Goal: Check status: Check status

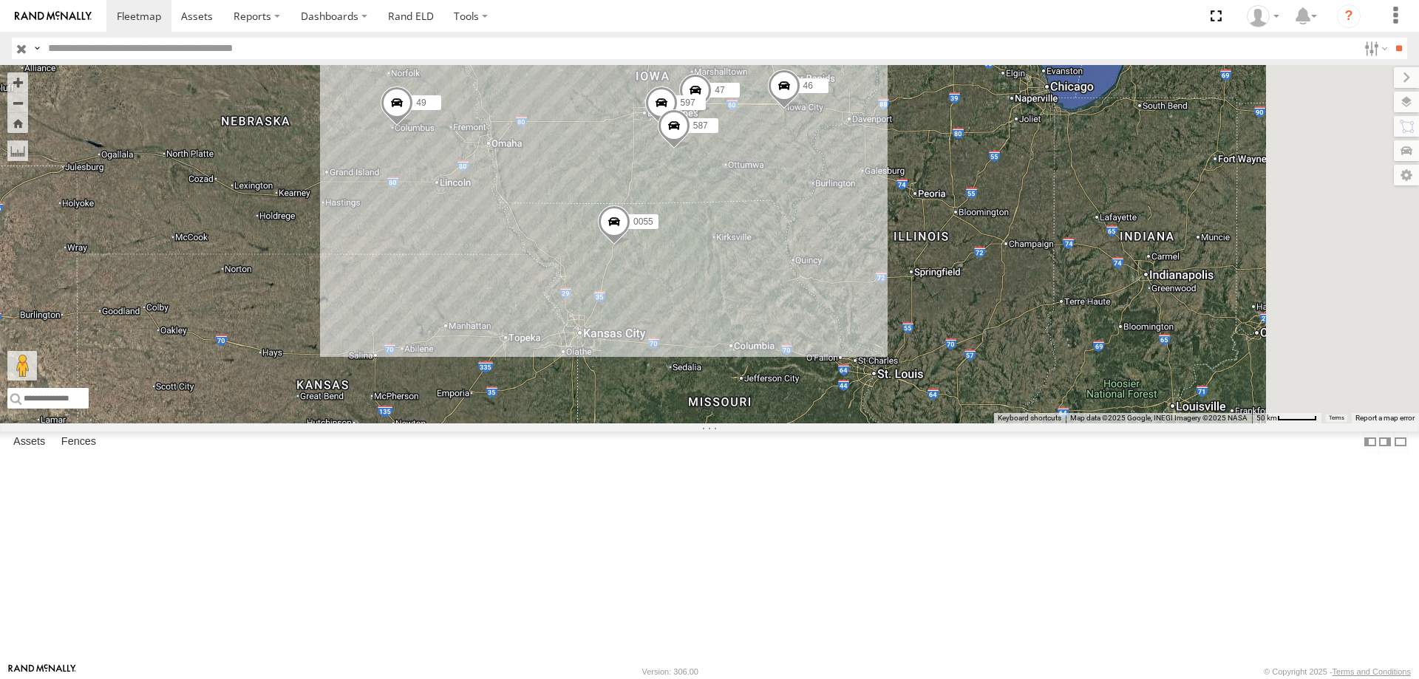
drag, startPoint x: 996, startPoint y: 372, endPoint x: 884, endPoint y: 418, distance: 120.7
click at [884, 418] on div "545 0055 48 47 46 49 597 587" at bounding box center [709, 244] width 1419 height 359
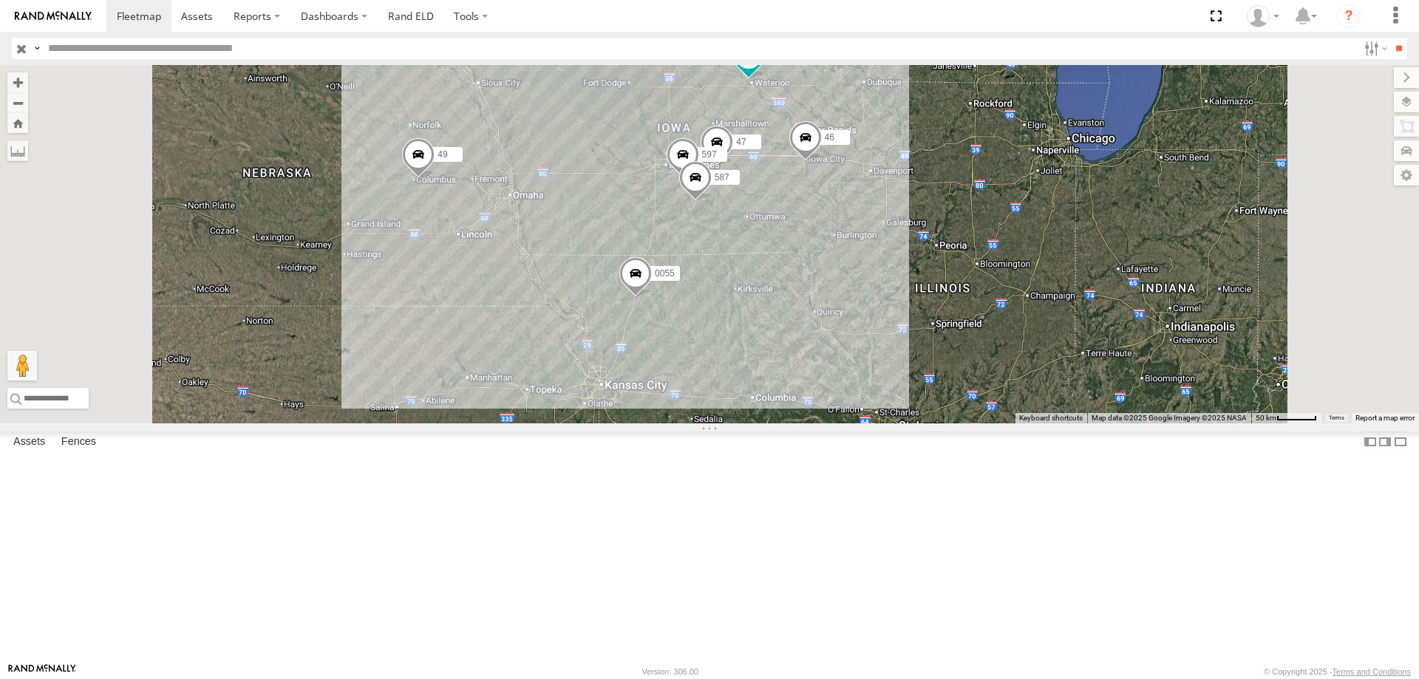
click at [435, 178] on span at bounding box center [418, 158] width 33 height 40
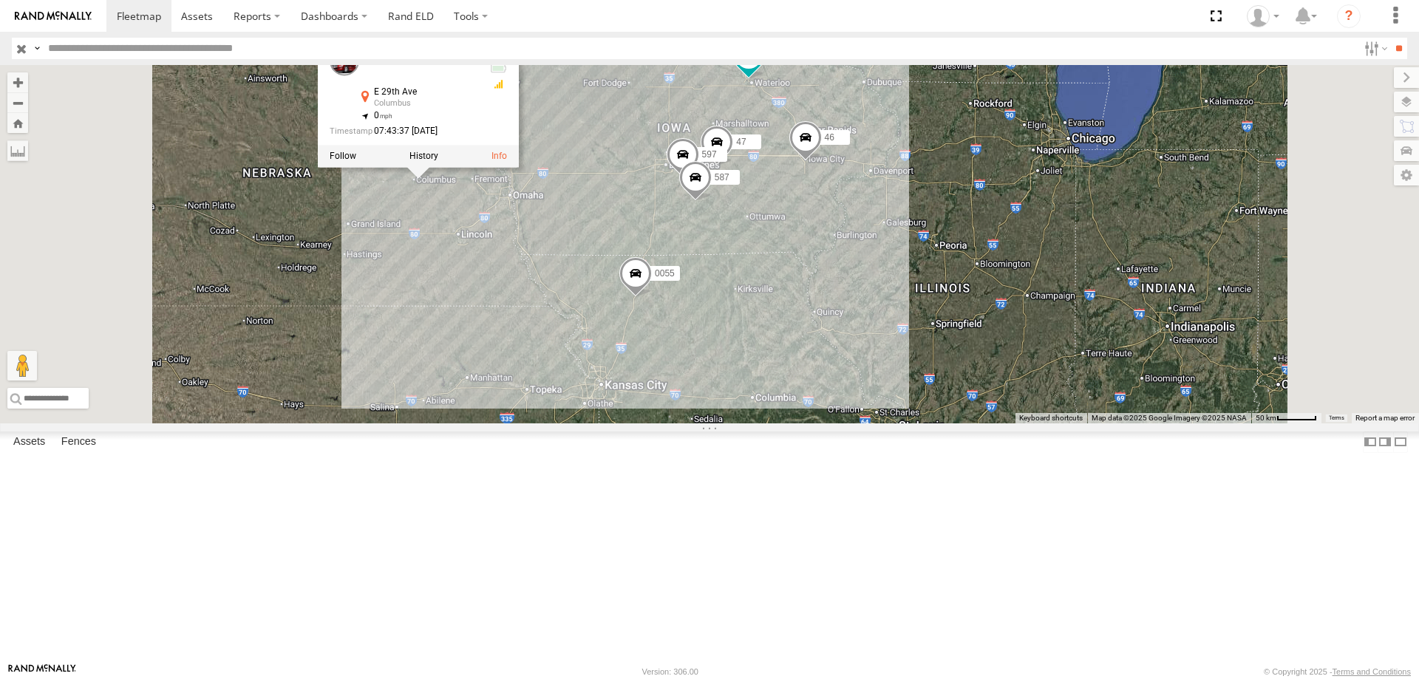
click at [643, 336] on div "545 0055 48 46 49 47 597 587 49 Tractor [STREET_ADDRESS] 41.43932 , -97.29139 0…" at bounding box center [709, 244] width 1419 height 359
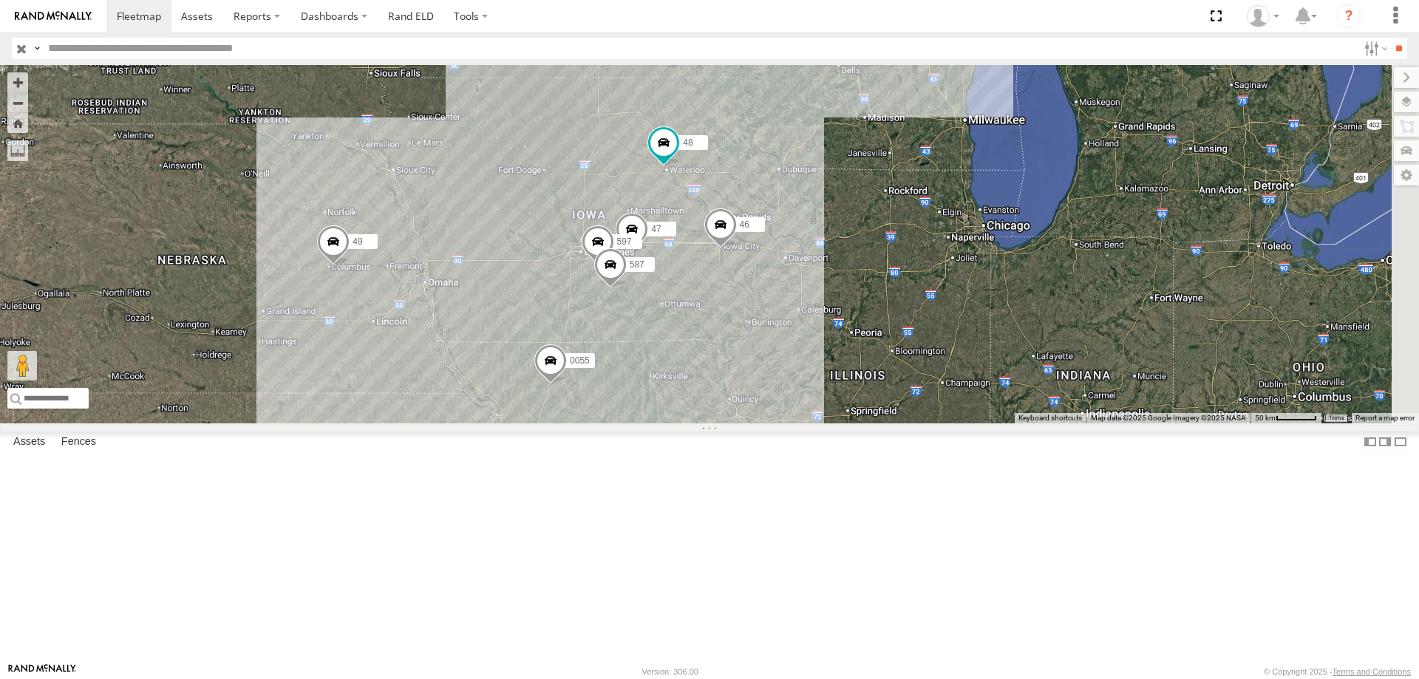
drag, startPoint x: 1111, startPoint y: 462, endPoint x: 925, endPoint y: 462, distance: 185.5
click at [925, 424] on div "545 0055 48 46 49 47 597 587" at bounding box center [709, 244] width 1419 height 359
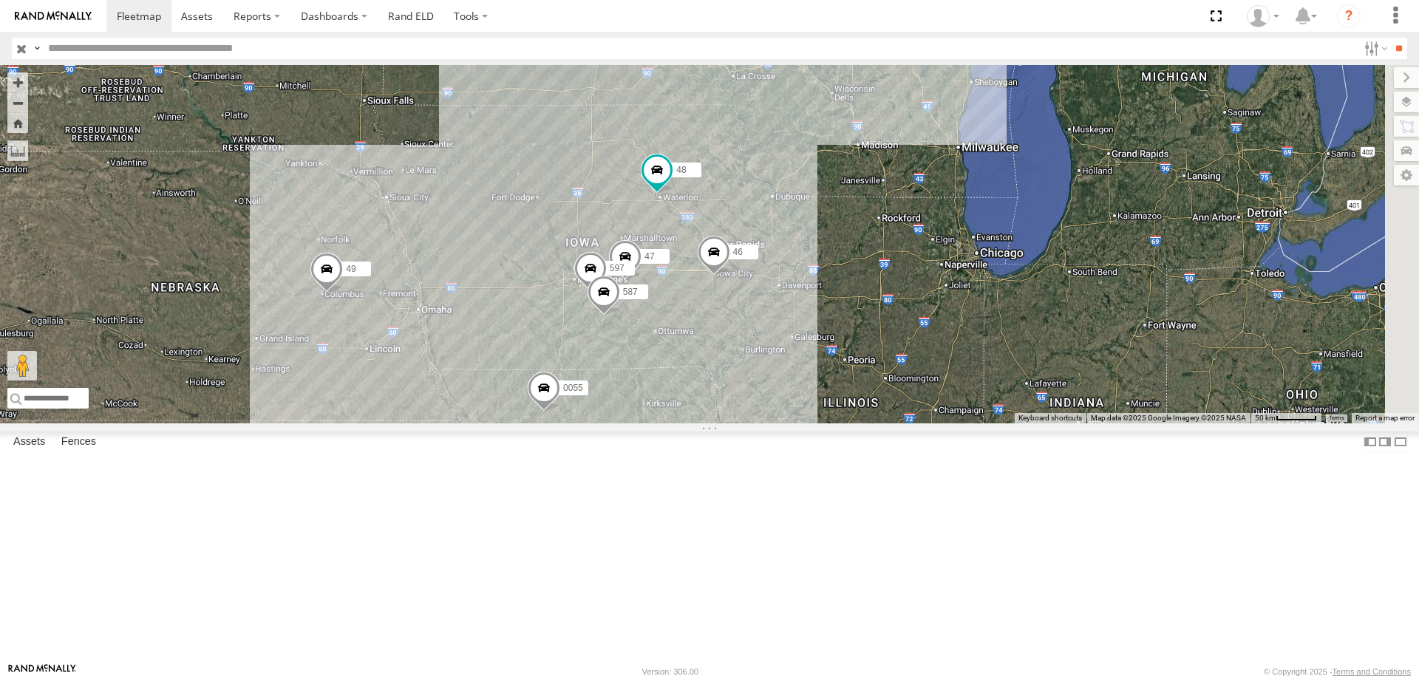
drag, startPoint x: 894, startPoint y: 410, endPoint x: 887, endPoint y: 442, distance: 32.5
click at [887, 424] on div "545 0055 48 46 49 47 597 587" at bounding box center [709, 244] width 1419 height 359
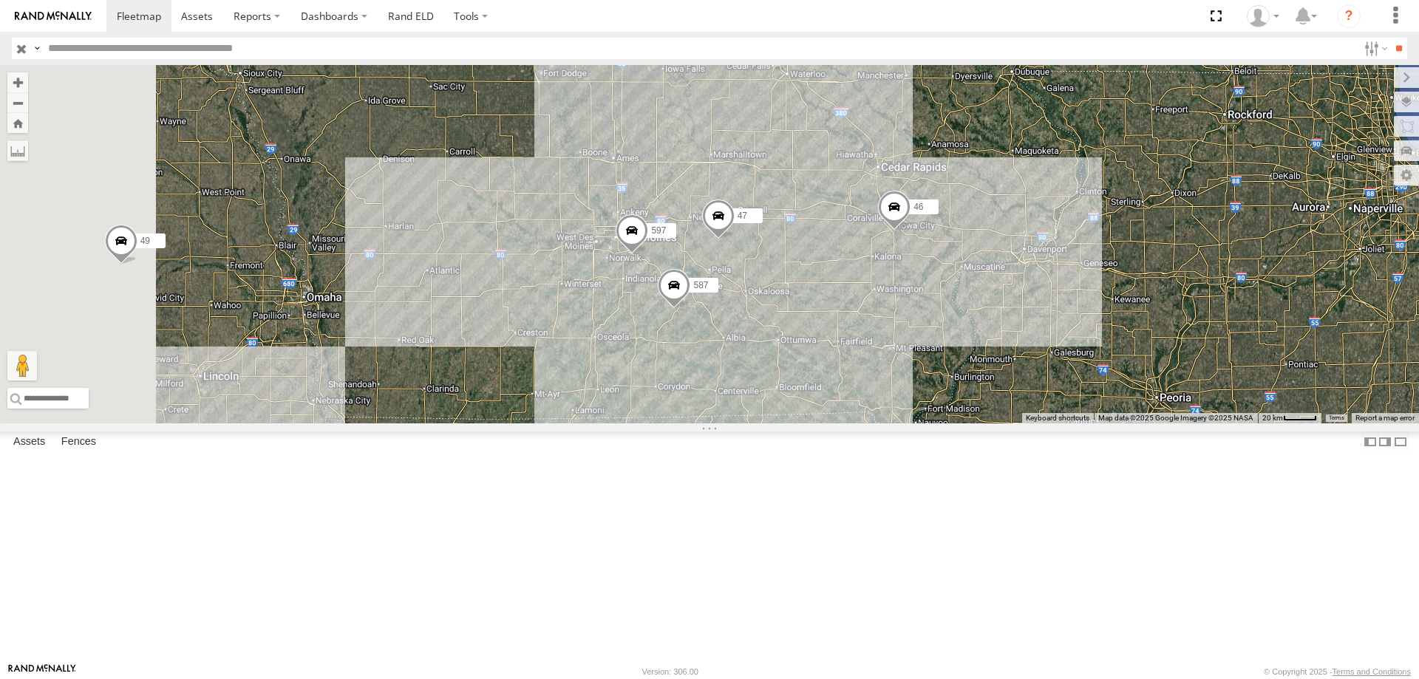
drag, startPoint x: 730, startPoint y: 396, endPoint x: 829, endPoint y: 471, distance: 124.0
click at [829, 424] on div "0055 48 46 49 545 47 597 587" at bounding box center [709, 244] width 1419 height 359
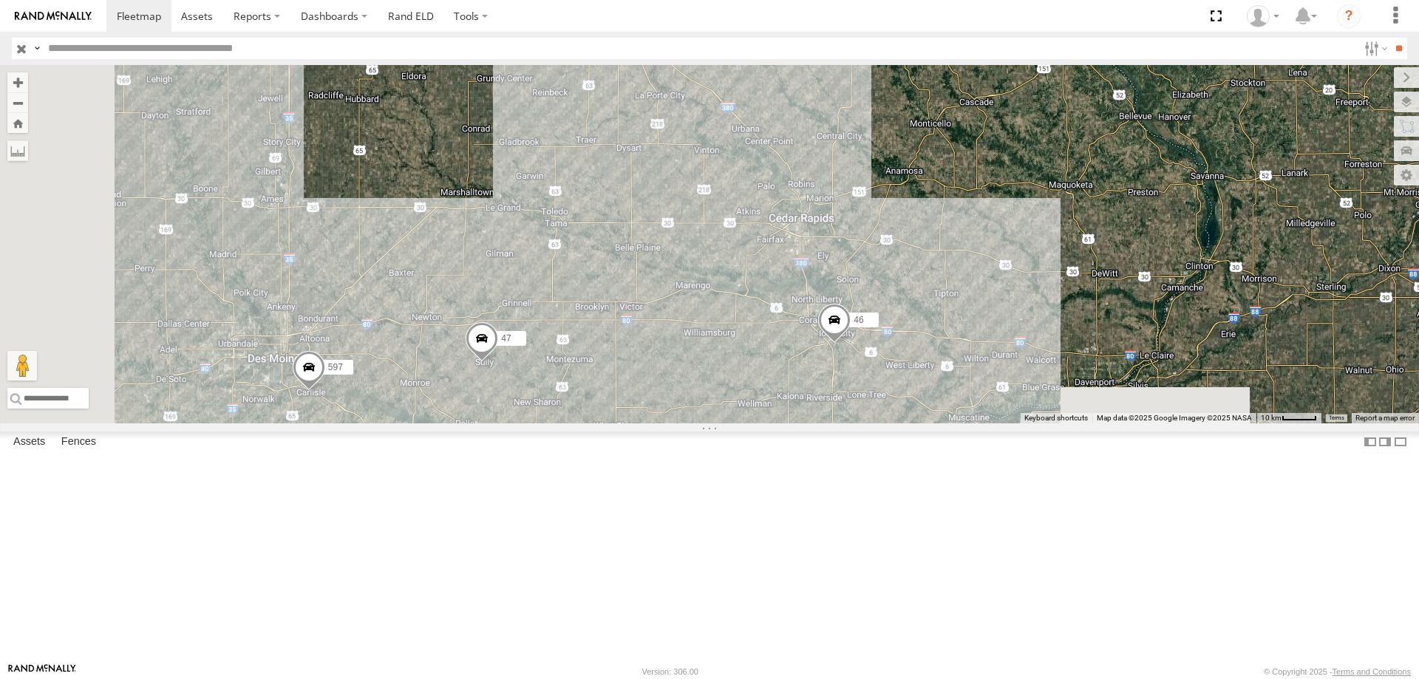
drag, startPoint x: 834, startPoint y: 435, endPoint x: 874, endPoint y: 204, distance: 234.8
click at [874, 204] on div "545 0055 48 46 49 47 597 587" at bounding box center [709, 244] width 1419 height 359
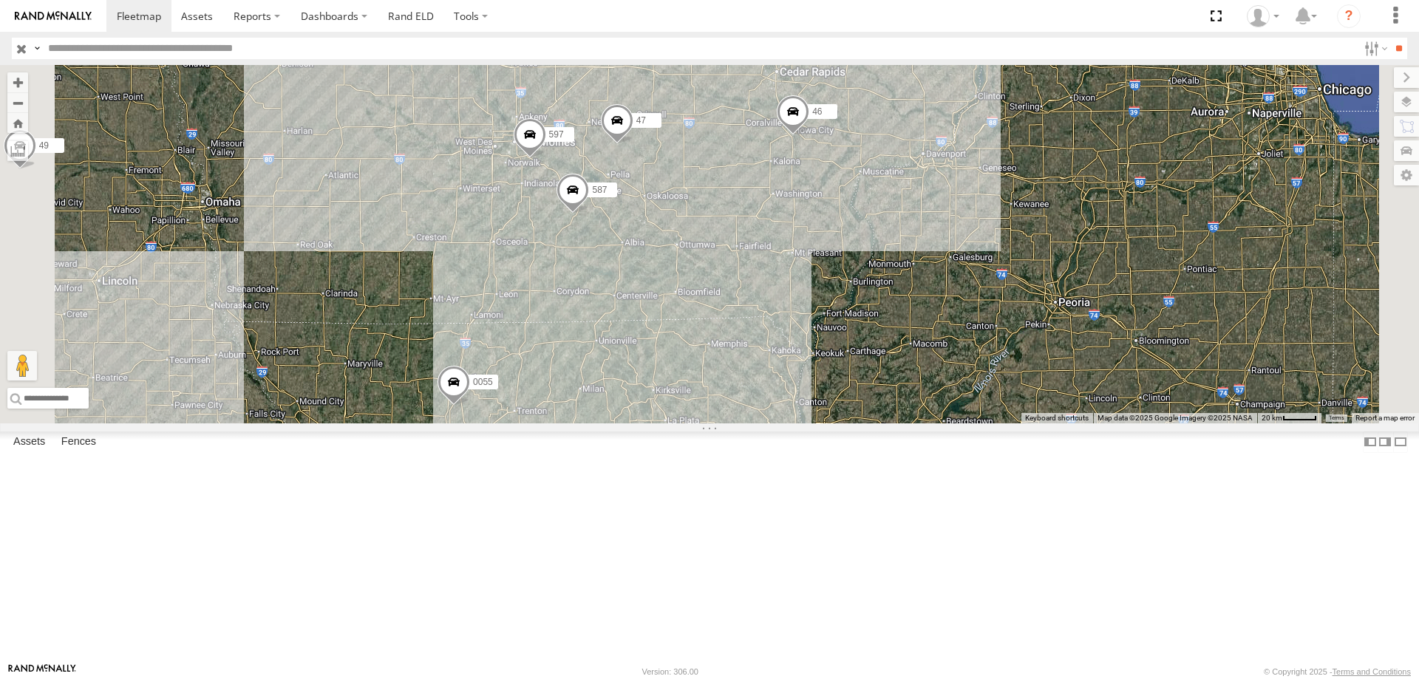
drag, startPoint x: 806, startPoint y: 276, endPoint x: 877, endPoint y: 149, distance: 146.3
click at [877, 149] on div "545 0055 48 46 49 47 597 587" at bounding box center [709, 244] width 1419 height 359
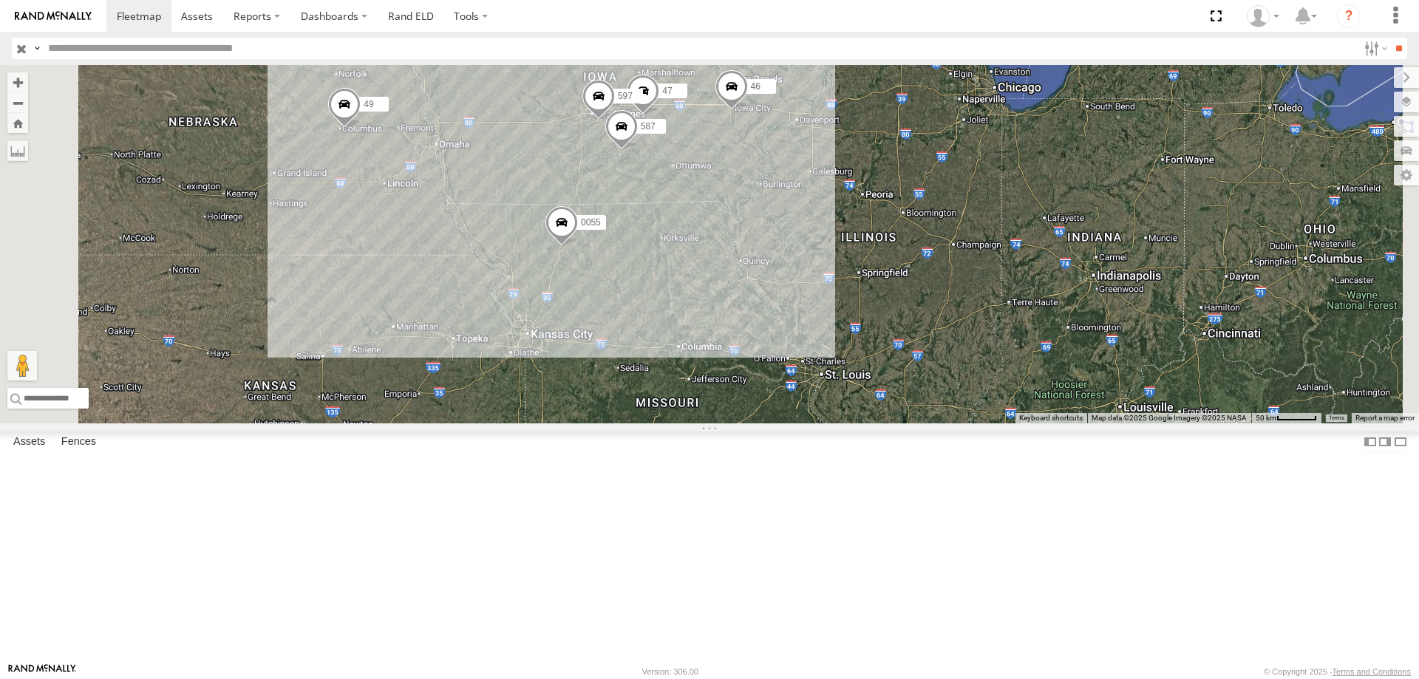
drag, startPoint x: 914, startPoint y: 290, endPoint x: 901, endPoint y: 359, distance: 70.7
click at [901, 359] on div "545 0055 48 46 49 47 597 587" at bounding box center [709, 244] width 1419 height 359
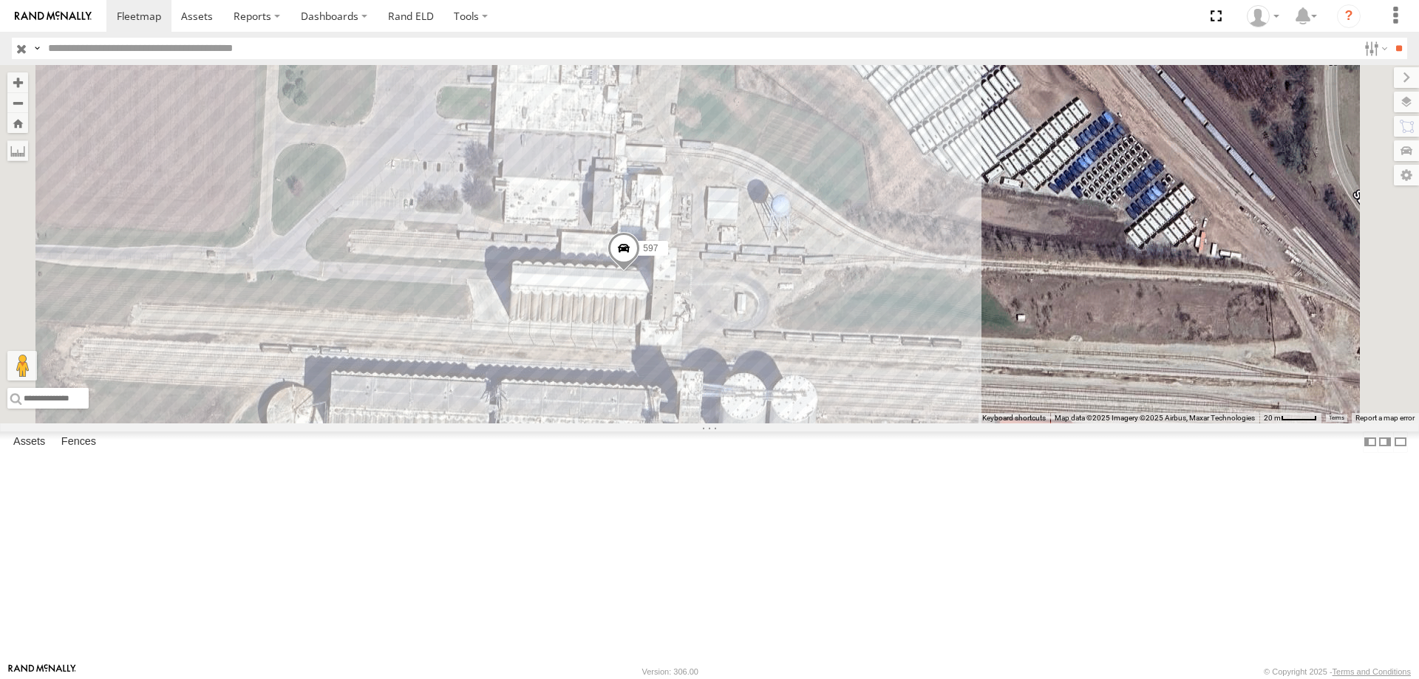
click at [640, 272] on span at bounding box center [624, 252] width 33 height 40
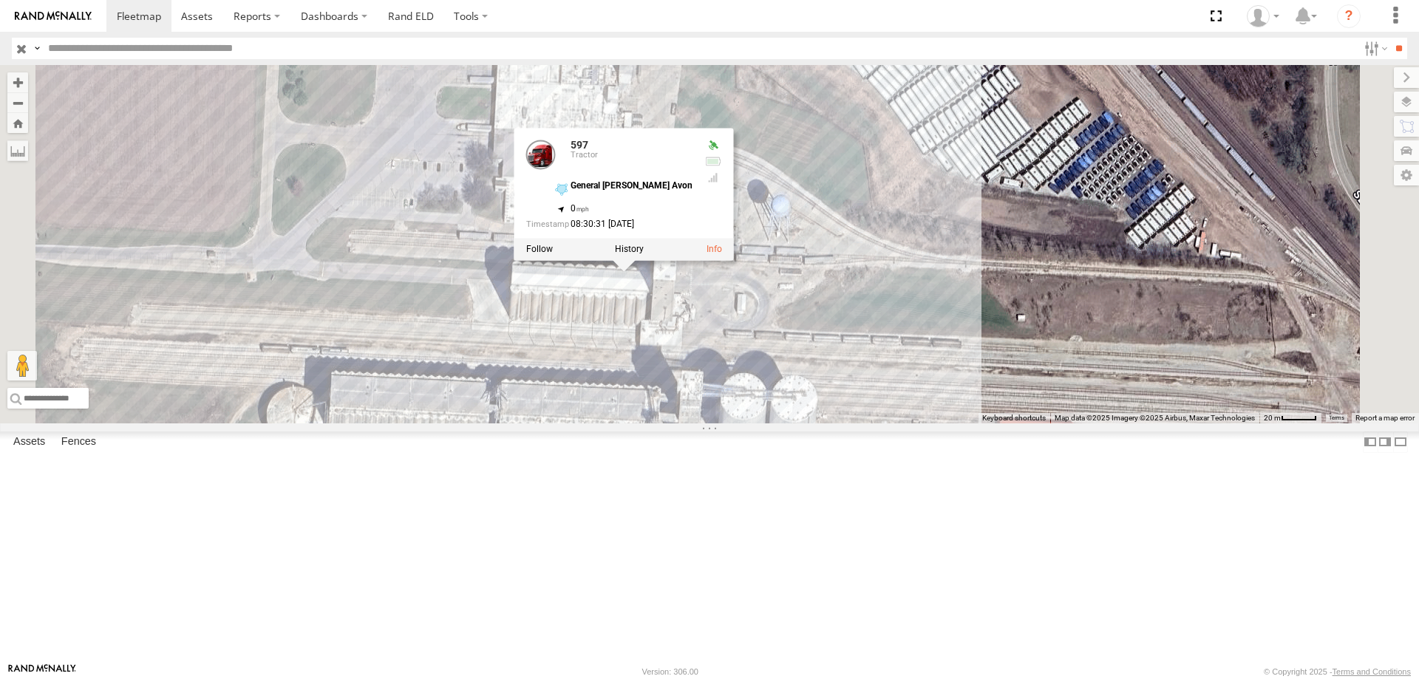
click at [681, 396] on div "46 47 0055 48 597 587 597 Tractor General [PERSON_NAME] Avon 41.52599 , -93.505…" at bounding box center [709, 244] width 1419 height 359
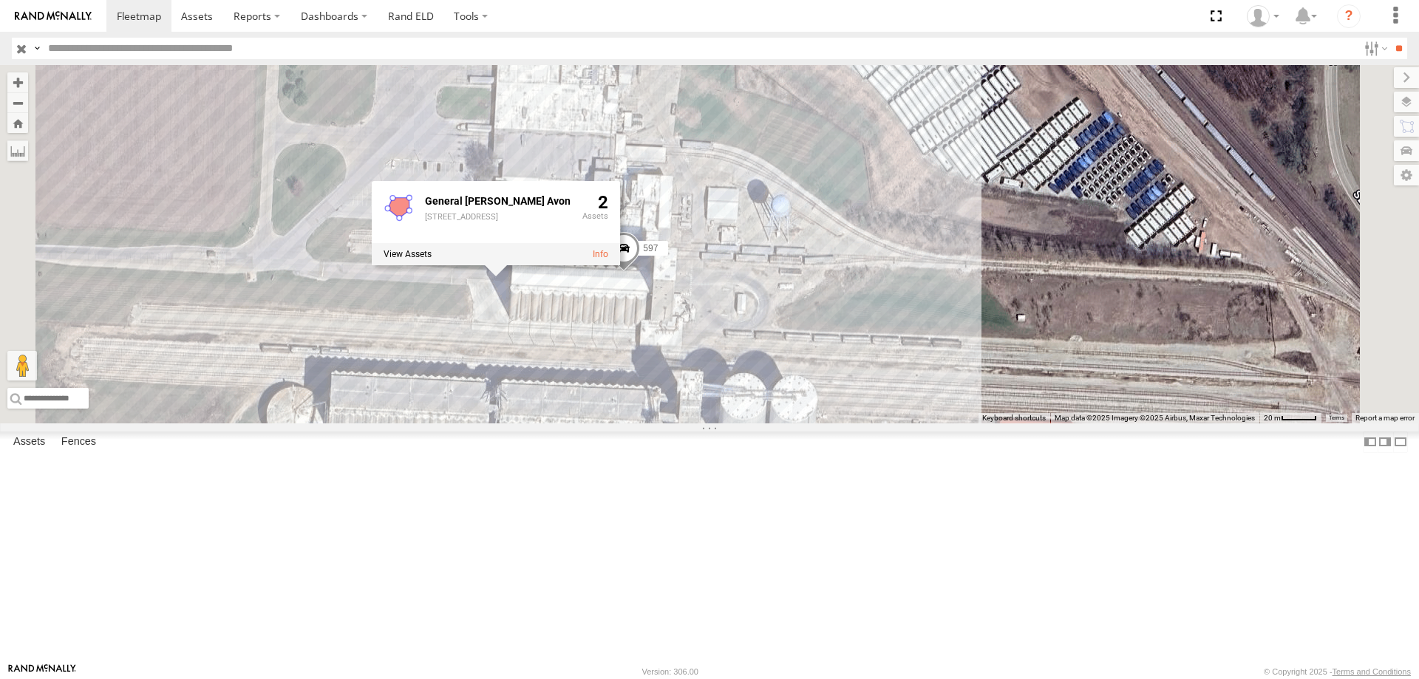
click at [634, 414] on div "46 47 0055 48 597 587 General [PERSON_NAME] Avon [STREET_ADDRESS] 2" at bounding box center [709, 244] width 1419 height 359
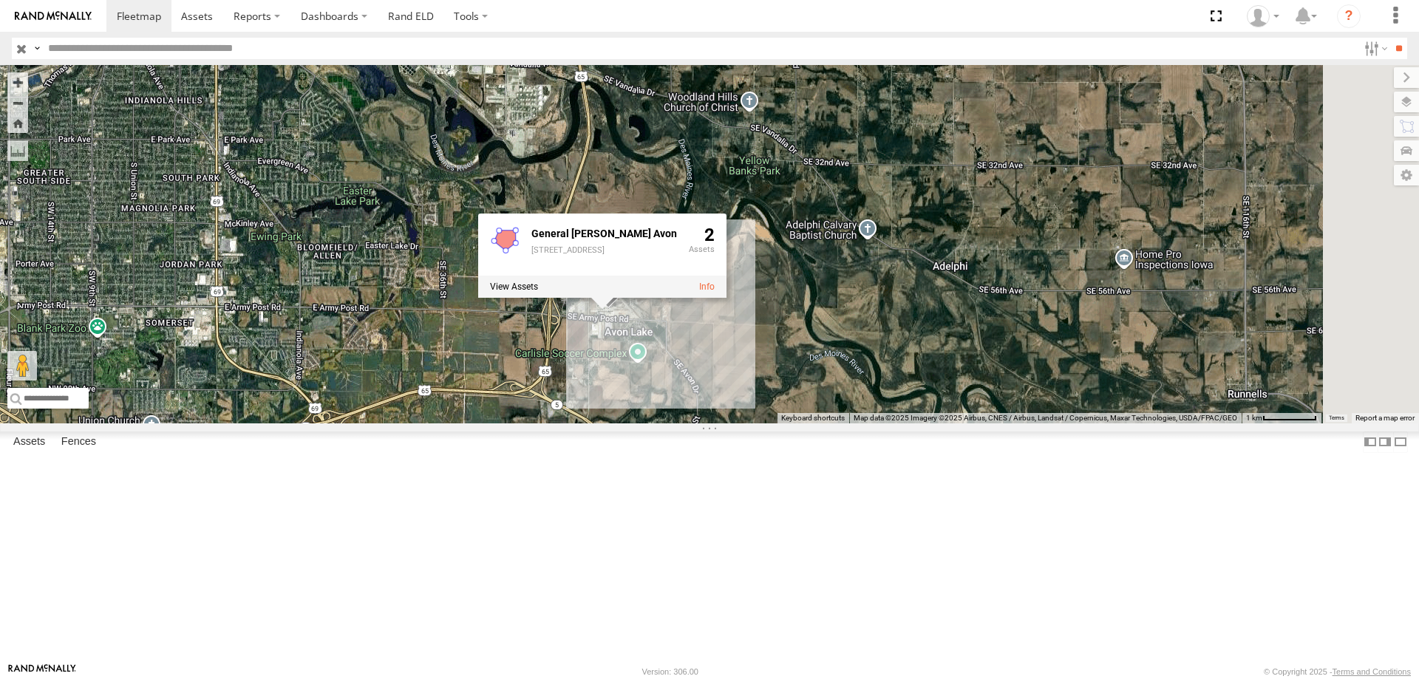
click at [630, 424] on div "46 47 0055 48 597 587 General [PERSON_NAME] Avon [STREET_ADDRESS] 2" at bounding box center [709, 244] width 1419 height 359
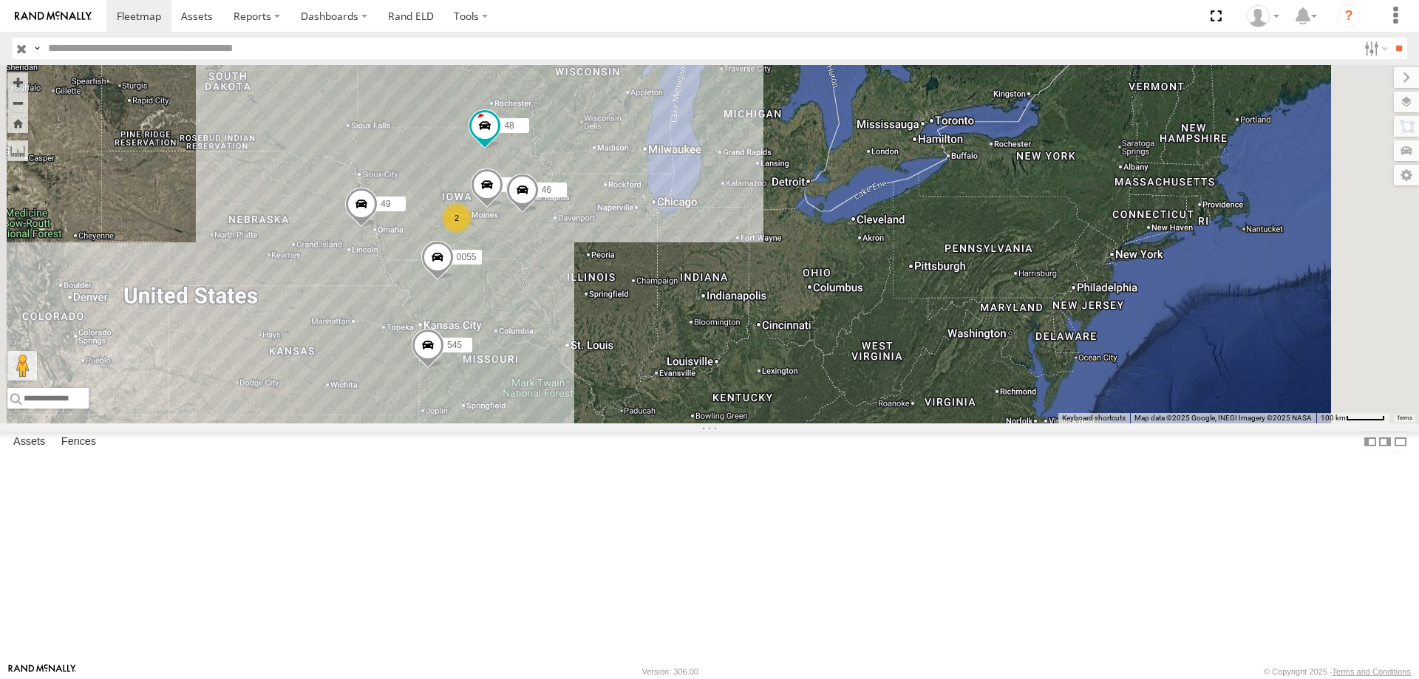
drag, startPoint x: 631, startPoint y: 398, endPoint x: 667, endPoint y: 431, distance: 49.2
click at [667, 424] on div "545 0055 48 49 47 46 2" at bounding box center [709, 244] width 1419 height 359
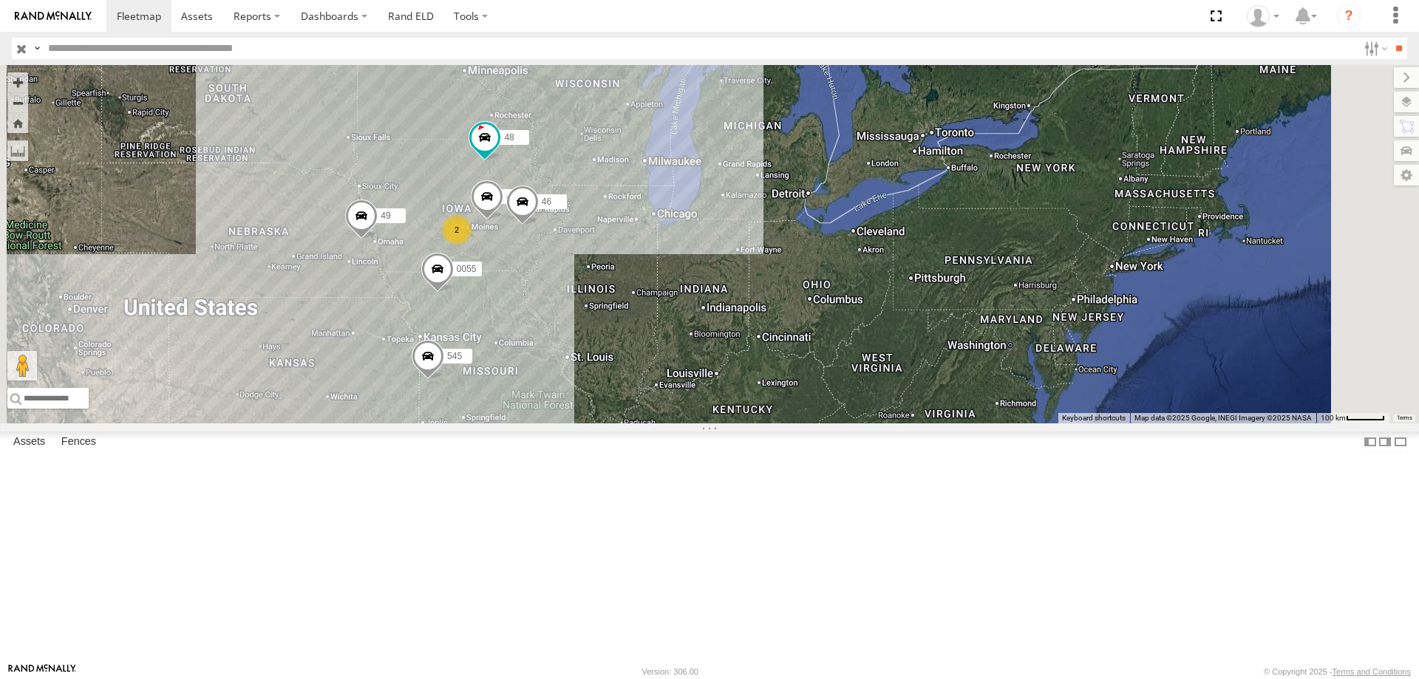
drag, startPoint x: 670, startPoint y: 429, endPoint x: 671, endPoint y: 445, distance: 15.5
click at [671, 424] on div "545 0055 48 49 47 46 2" at bounding box center [709, 244] width 1419 height 359
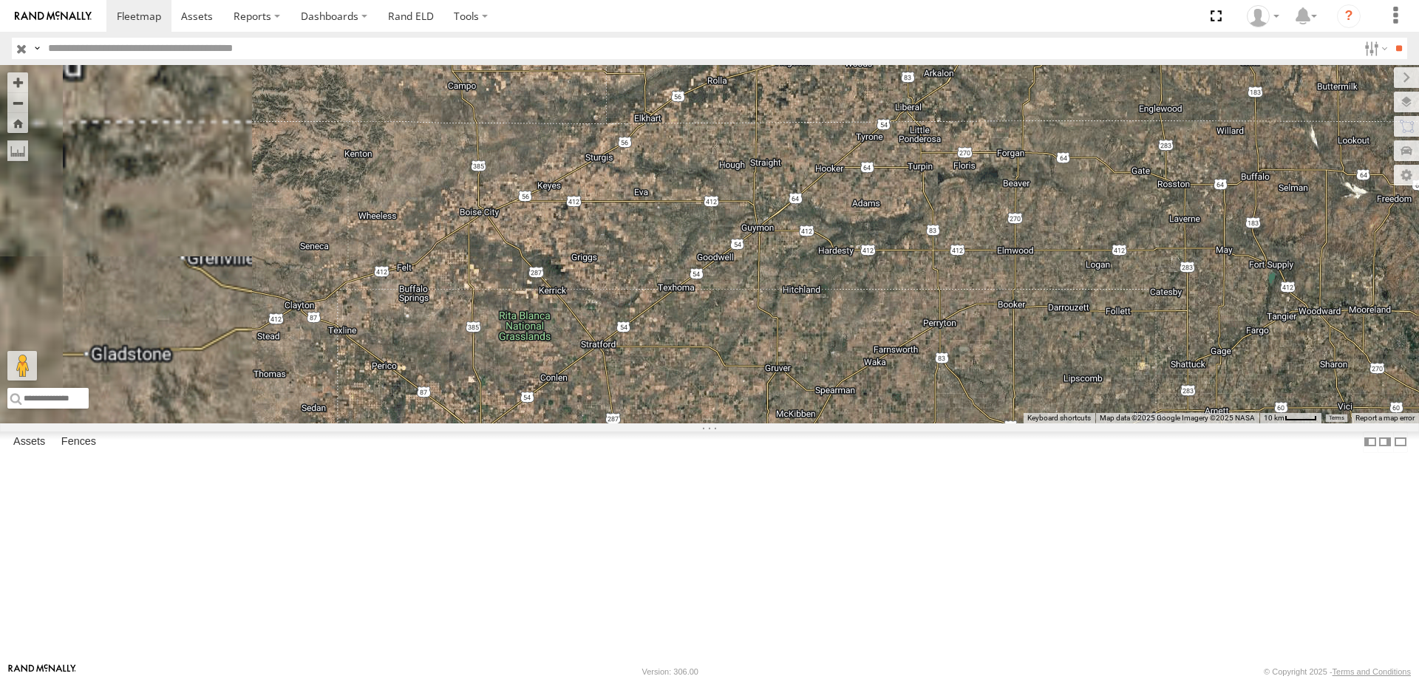
click at [653, 416] on div "545 0055 48 49 47 46" at bounding box center [709, 244] width 1419 height 359
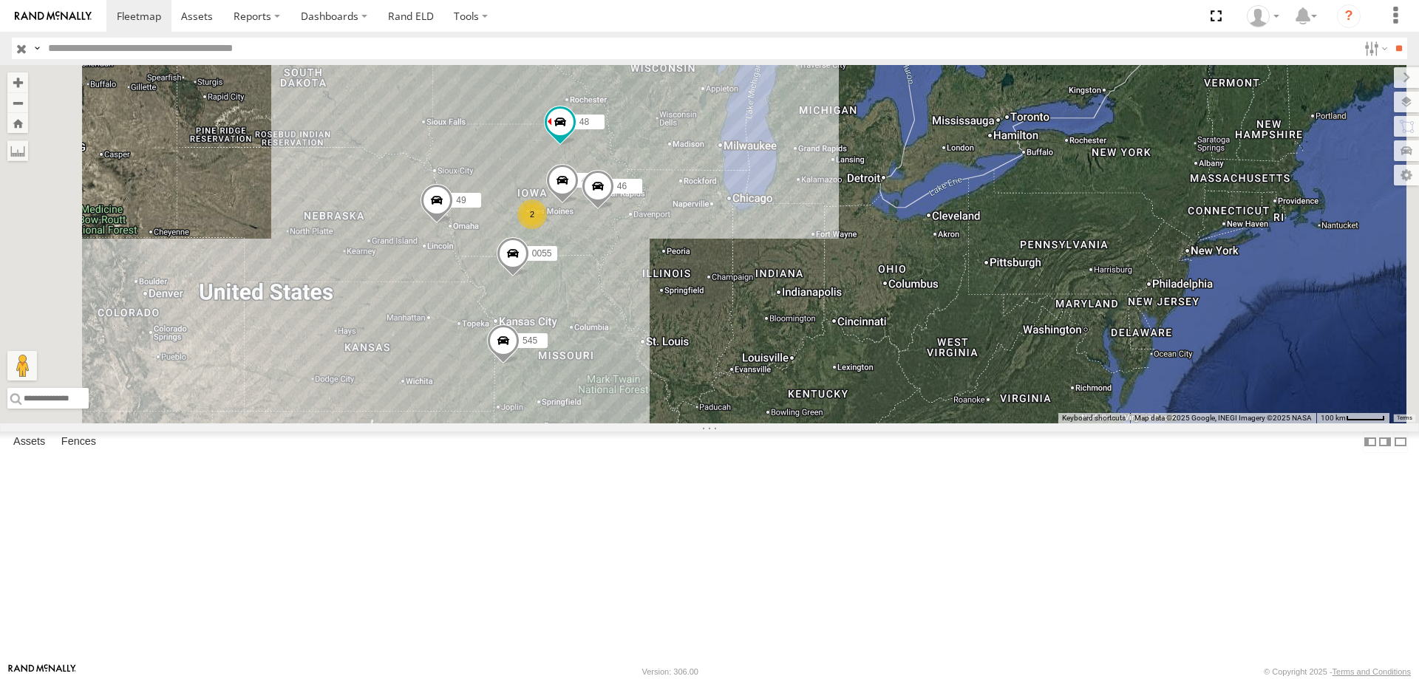
drag, startPoint x: 828, startPoint y: 363, endPoint x: 800, endPoint y: 385, distance: 35.8
click at [801, 385] on div "545 0055 48 49 47 46 2" at bounding box center [709, 244] width 1419 height 359
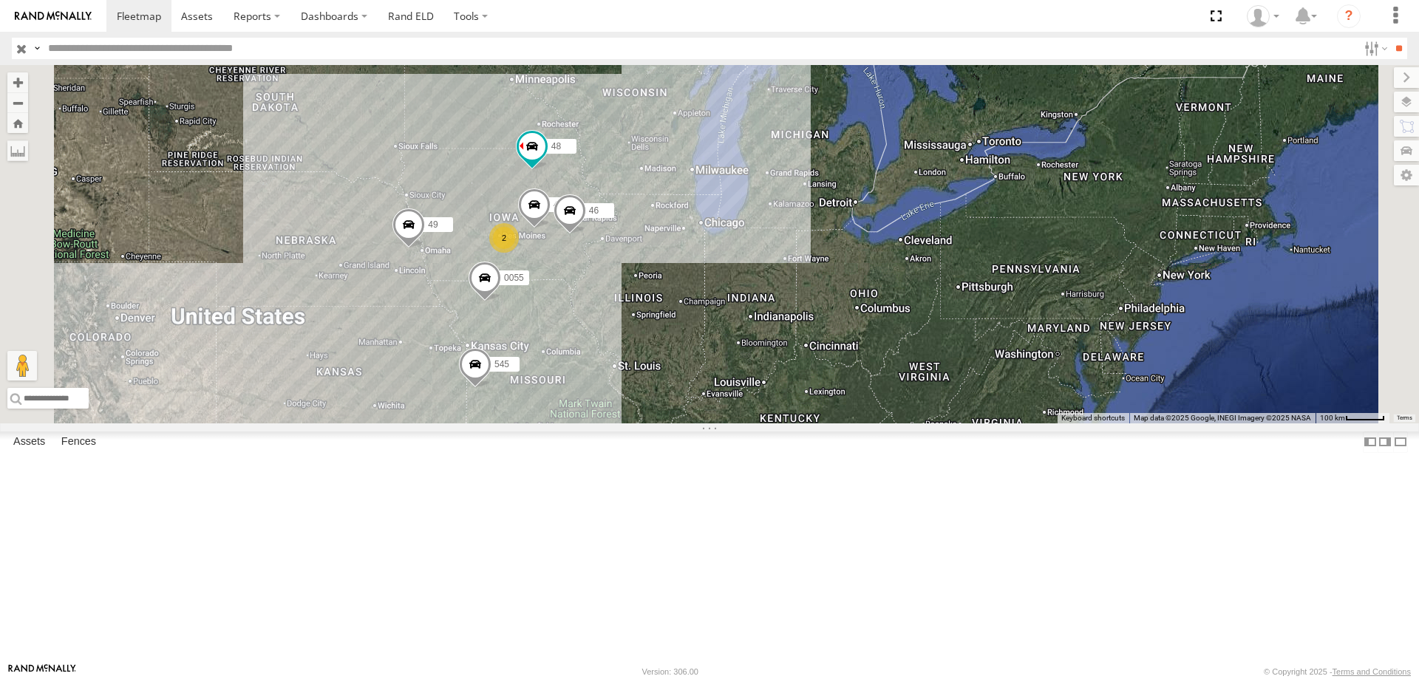
click at [771, 424] on div "545 0055 48 49 47 46 2" at bounding box center [709, 244] width 1419 height 359
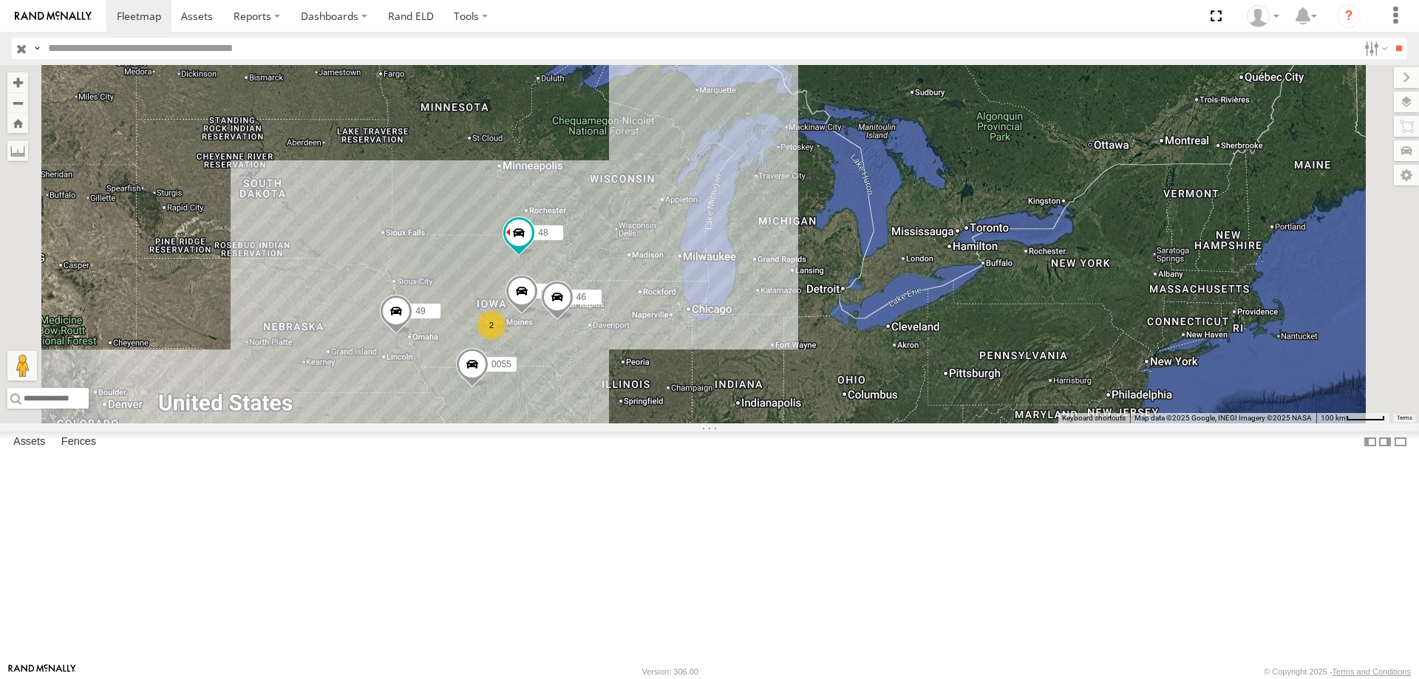
drag, startPoint x: 737, startPoint y: 398, endPoint x: 702, endPoint y: 509, distance: 116.2
click at [702, 424] on div "545 0055 48 49 47 46 2" at bounding box center [709, 244] width 1419 height 359
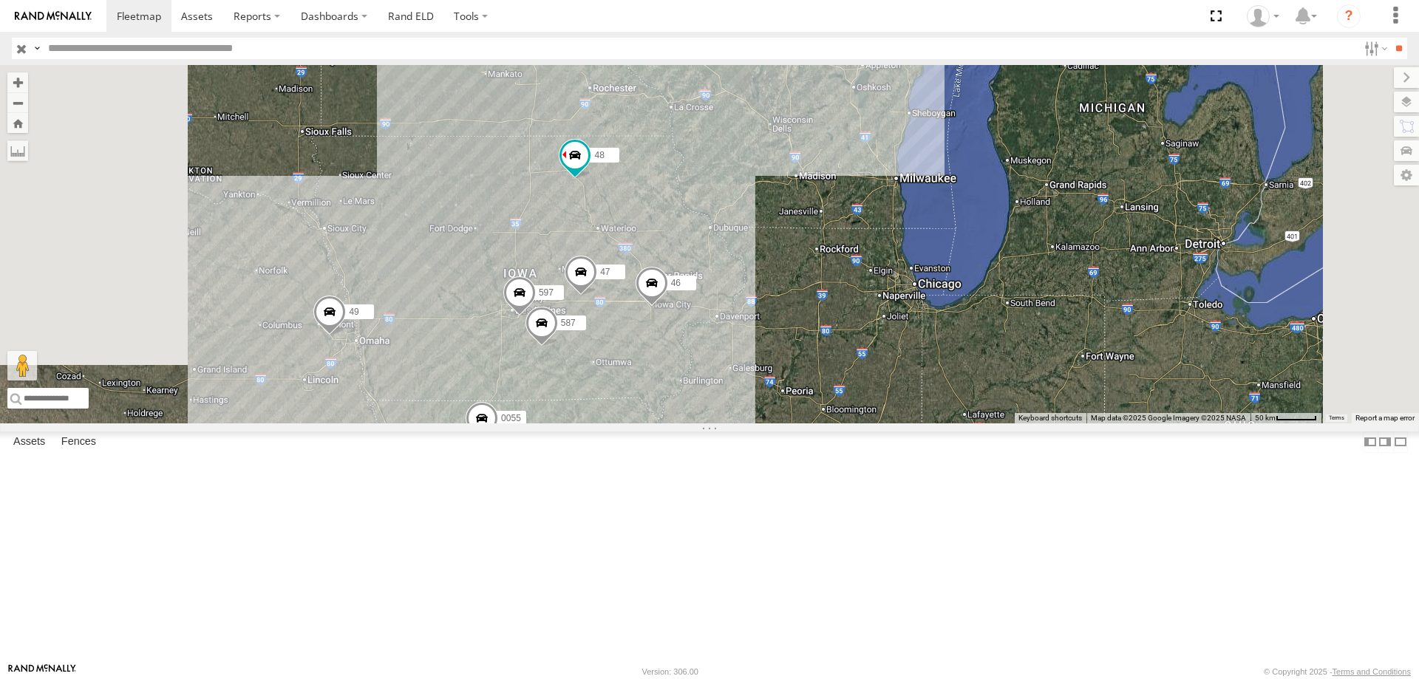
drag, startPoint x: 719, startPoint y: 467, endPoint x: 783, endPoint y: 538, distance: 95.3
click at [783, 424] on div "545 0055 48 49 47 46 597 587" at bounding box center [709, 244] width 1419 height 359
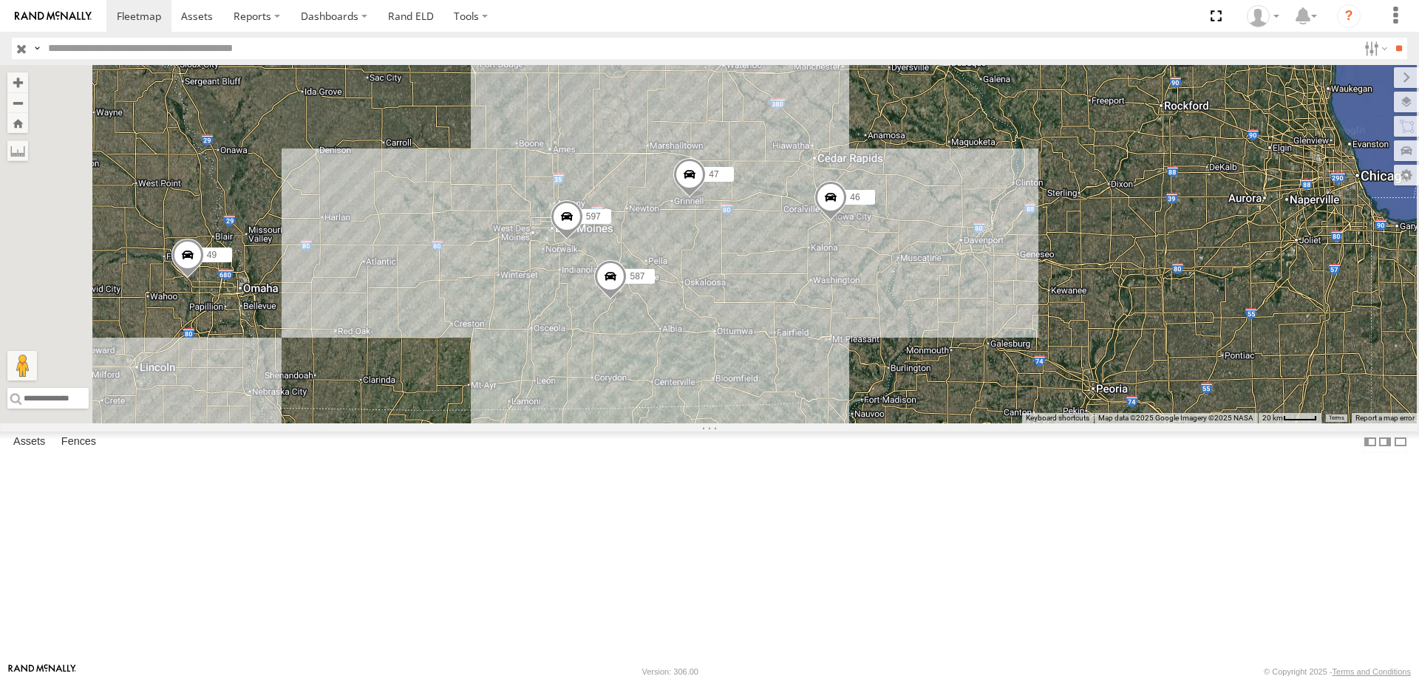
drag, startPoint x: 759, startPoint y: 521, endPoint x: 897, endPoint y: 551, distance: 141.4
click at [897, 424] on div "545 0055 48 49 47 46 597 587" at bounding box center [709, 244] width 1419 height 359
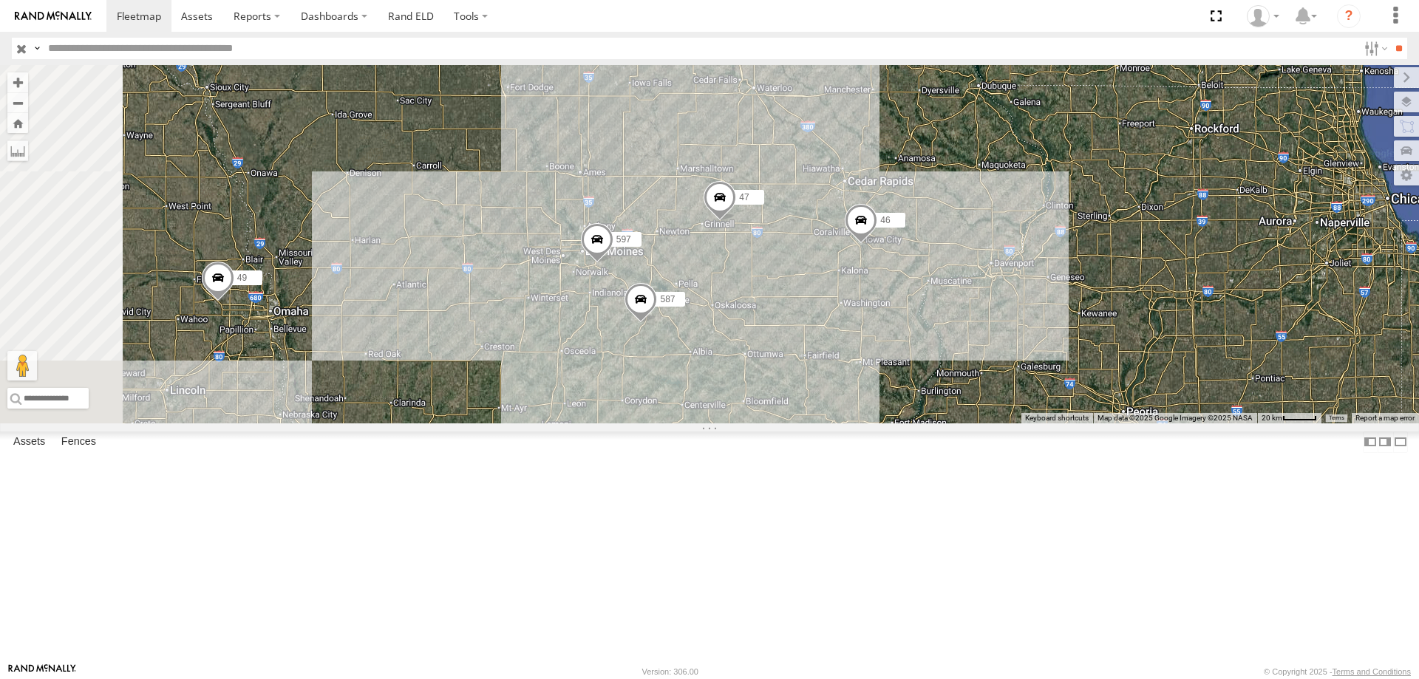
drag, startPoint x: 918, startPoint y: 556, endPoint x: 958, endPoint y: 586, distance: 50.1
click at [958, 424] on div "545 0055 48 49 47 46 597 587" at bounding box center [709, 244] width 1419 height 359
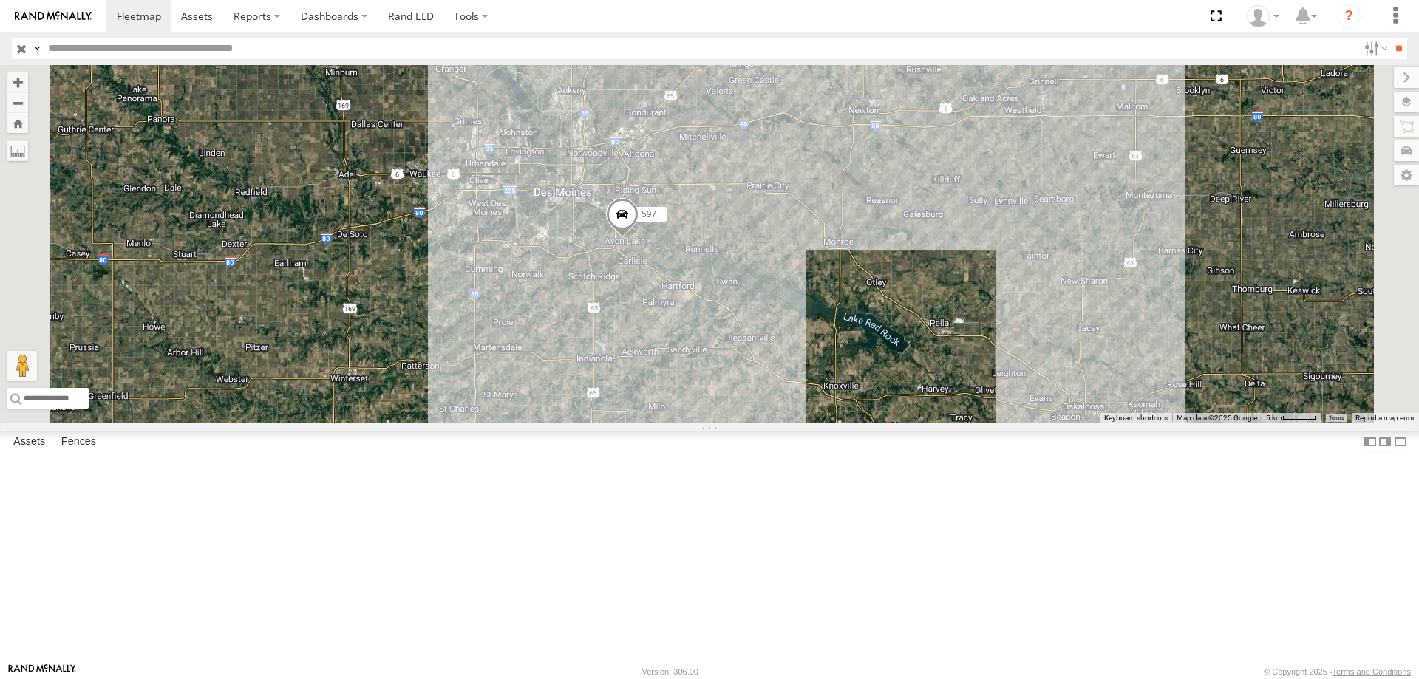
drag, startPoint x: 946, startPoint y: 333, endPoint x: 903, endPoint y: 302, distance: 54.0
click at [903, 302] on div "545 0055 48 47 46 49 597 587" at bounding box center [709, 244] width 1419 height 359
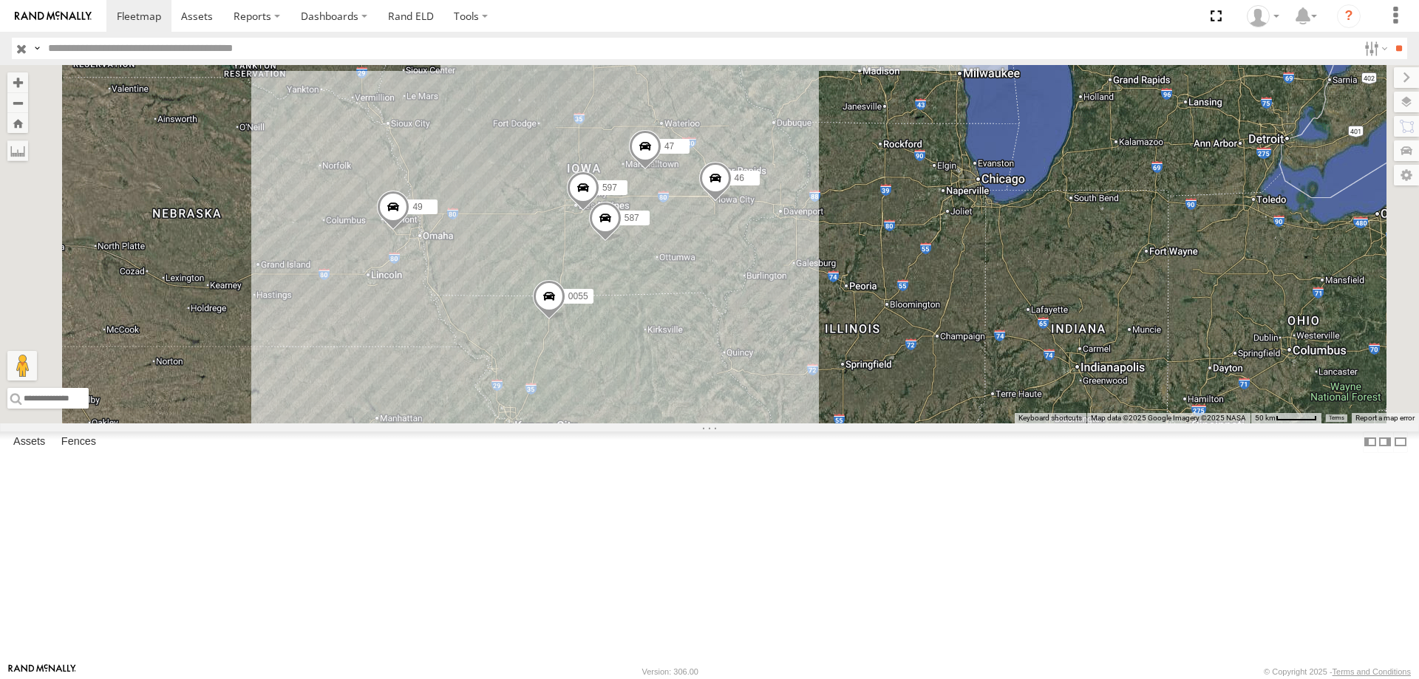
drag, startPoint x: 953, startPoint y: 437, endPoint x: 917, endPoint y: 421, distance: 39.7
click at [917, 421] on div "0055 48 47 46 49 597 587 545" at bounding box center [709, 244] width 1419 height 359
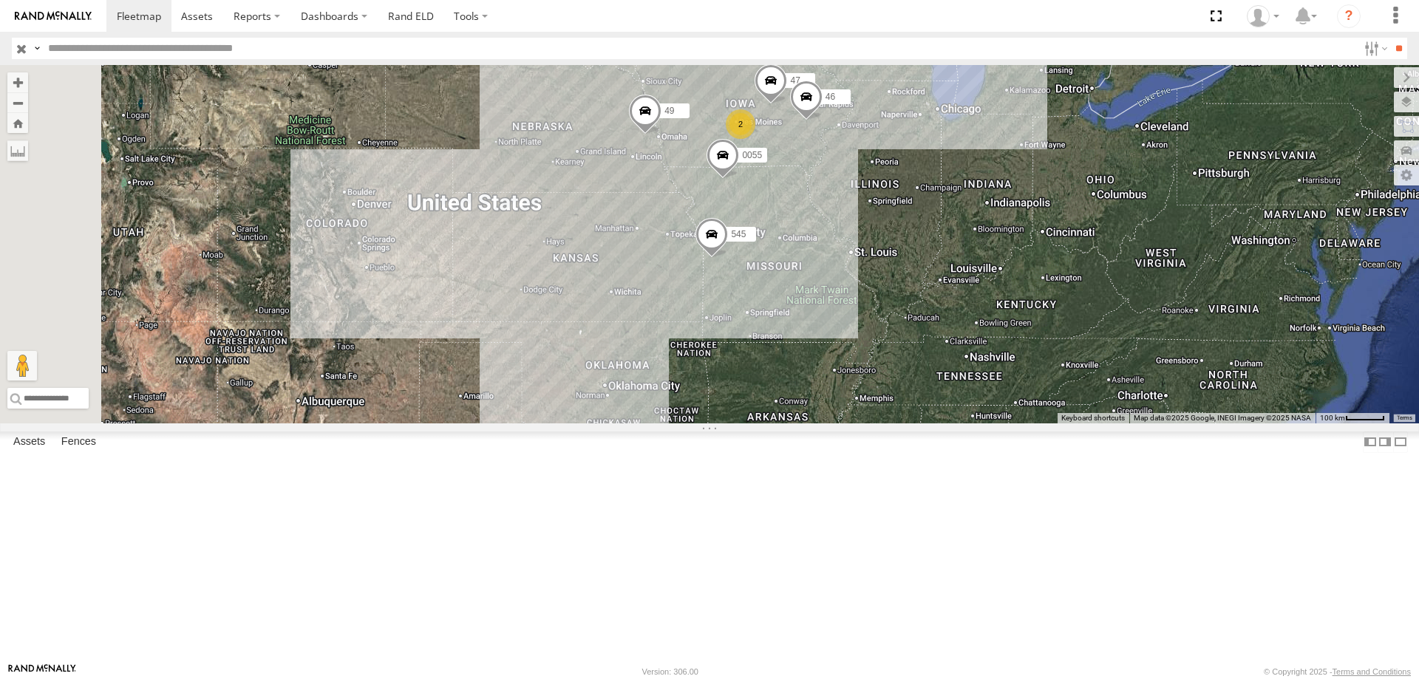
drag, startPoint x: 599, startPoint y: 500, endPoint x: 826, endPoint y: 294, distance: 307.2
click at [826, 294] on div "0055 48 47 46 49 545 2" at bounding box center [709, 244] width 1419 height 359
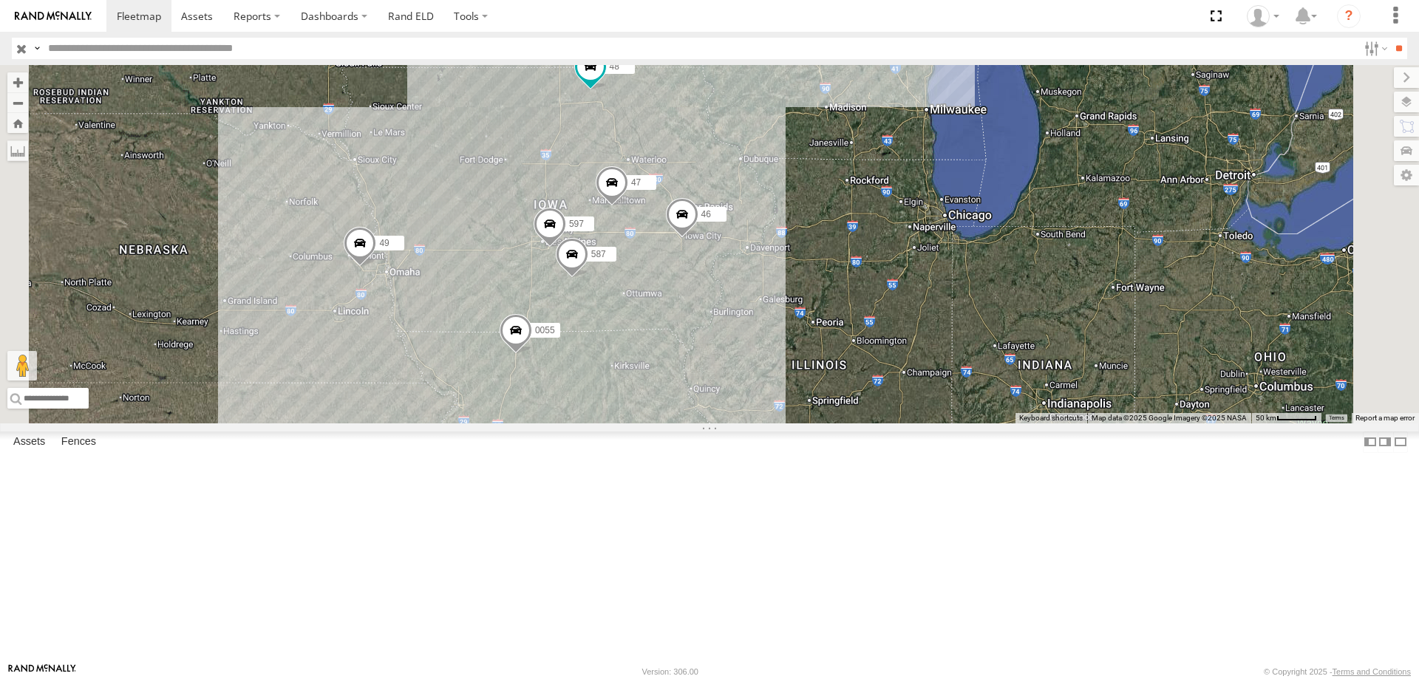
drag, startPoint x: 751, startPoint y: 188, endPoint x: 702, endPoint y: 276, distance: 100.6
click at [702, 276] on div "0055 48 49 545 47 46 597 587" at bounding box center [709, 244] width 1419 height 359
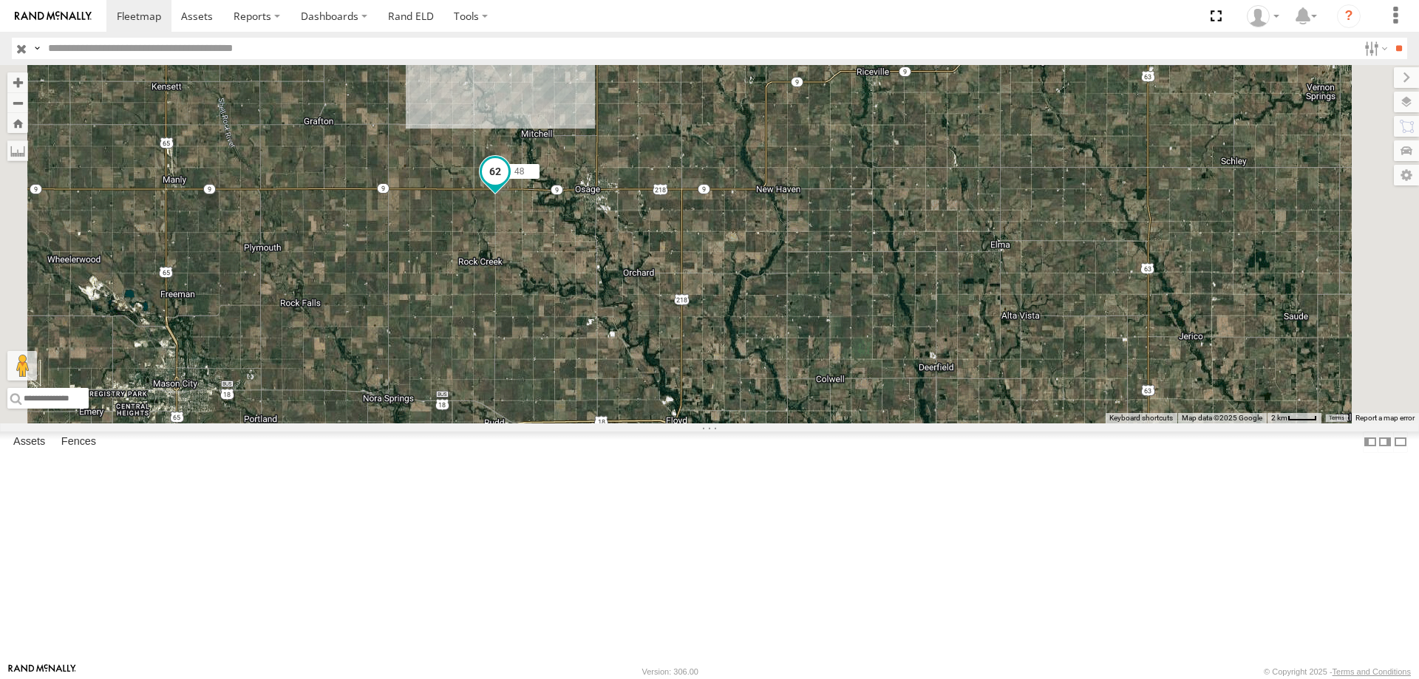
click at [512, 194] on span at bounding box center [495, 174] width 33 height 40
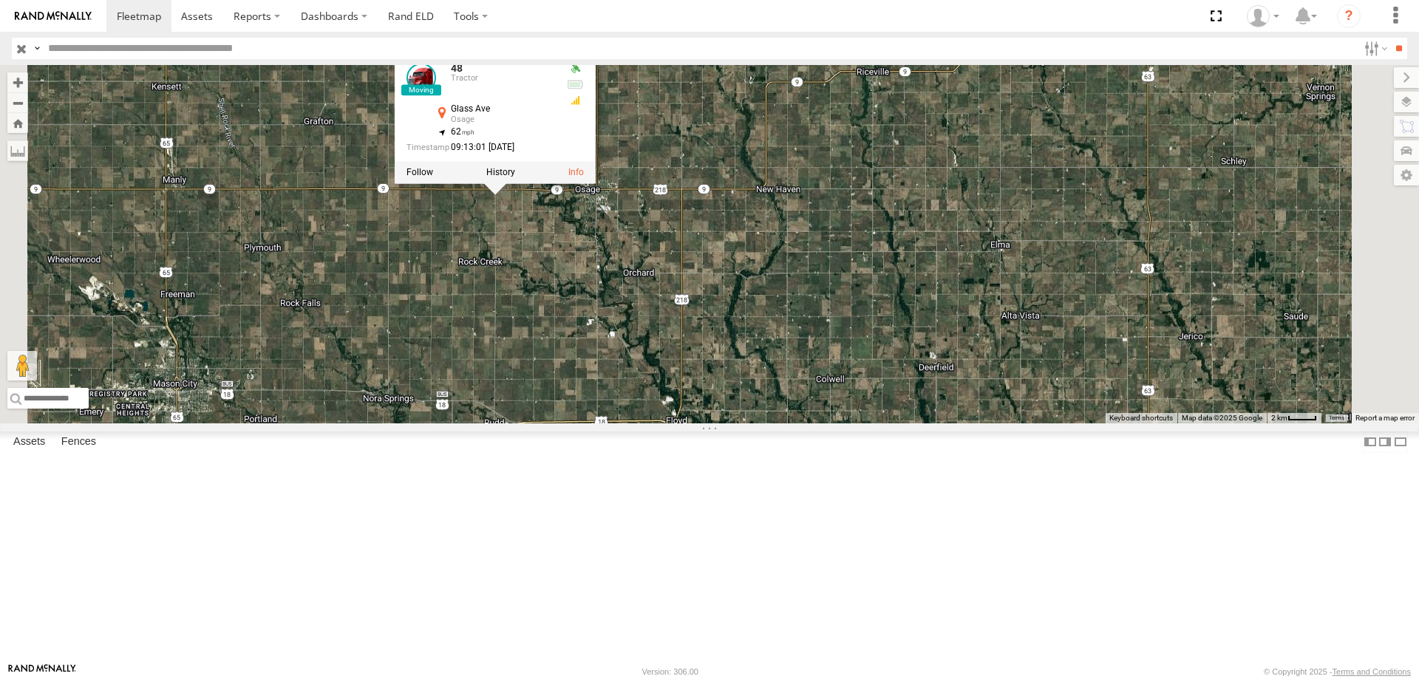
click at [775, 368] on div "545 0055 48 47 46 49 597 587 48 Tractor [GEOGRAPHIC_DATA] 43.2804 , -92.90513 6…" at bounding box center [709, 244] width 1419 height 359
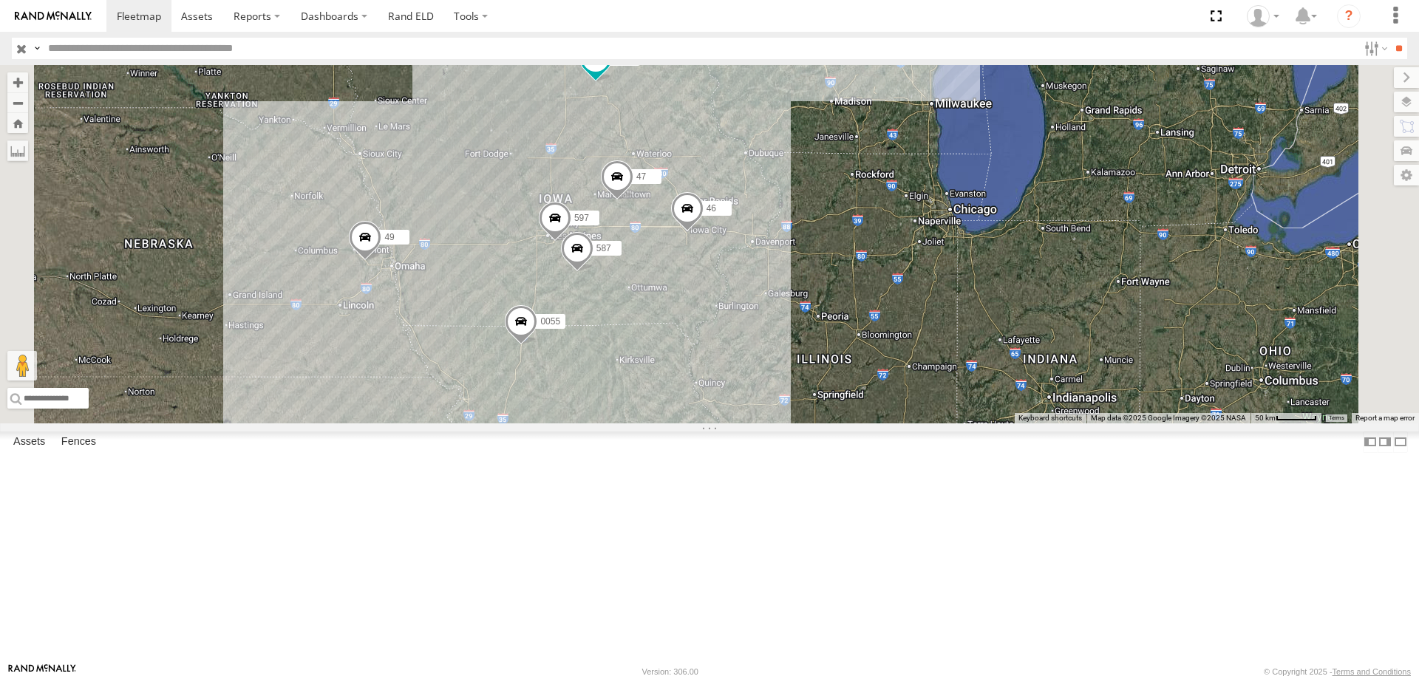
click at [860, 421] on div "545 0055 48 47 46 49 597 587" at bounding box center [709, 244] width 1419 height 359
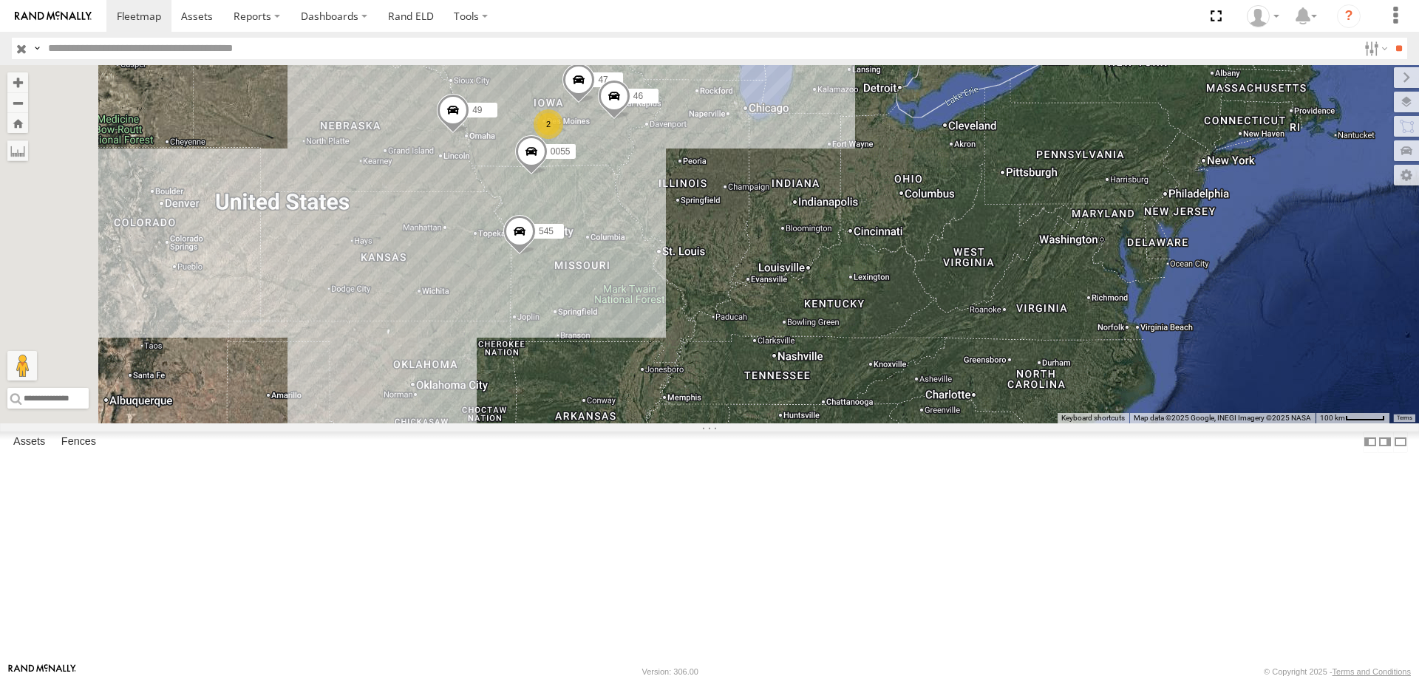
drag, startPoint x: 827, startPoint y: 517, endPoint x: 826, endPoint y: 391, distance: 126.4
click at [826, 391] on div "545 0055 48 47 46 49 2" at bounding box center [709, 244] width 1419 height 359
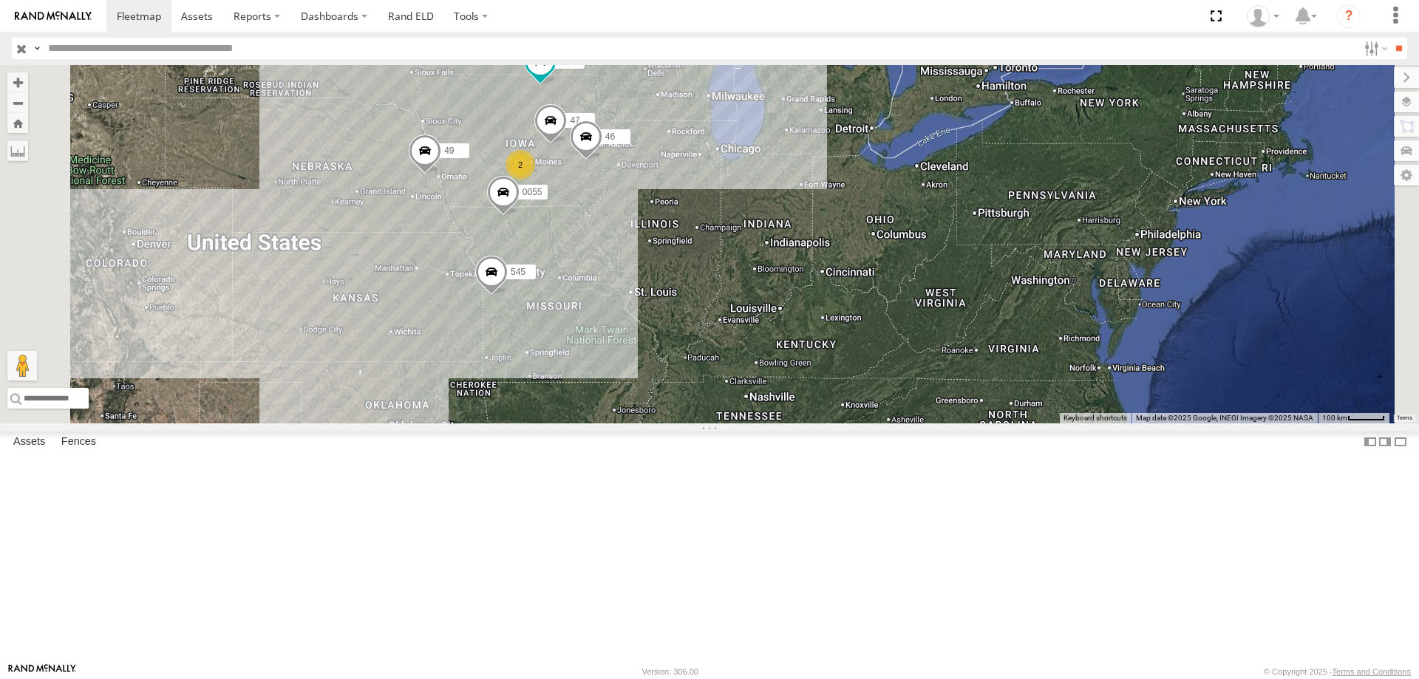
drag, startPoint x: 768, startPoint y: 344, endPoint x: 746, endPoint y: 494, distance: 151.0
click at [746, 424] on div "545 0055 48 47 46 49 2" at bounding box center [709, 244] width 1419 height 359
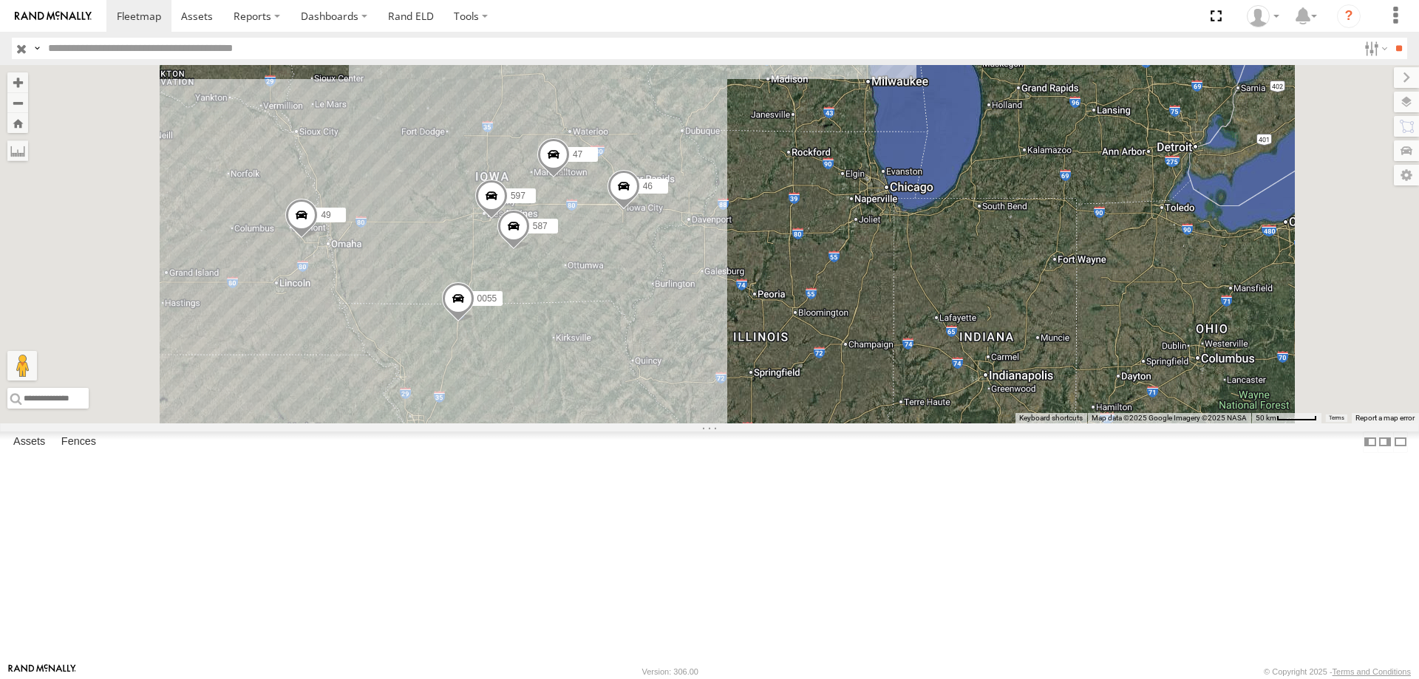
drag, startPoint x: 887, startPoint y: 323, endPoint x: 890, endPoint y: 411, distance: 88.0
click at [890, 411] on div "545 0055 48 47 46 49 597 587" at bounding box center [709, 244] width 1419 height 359
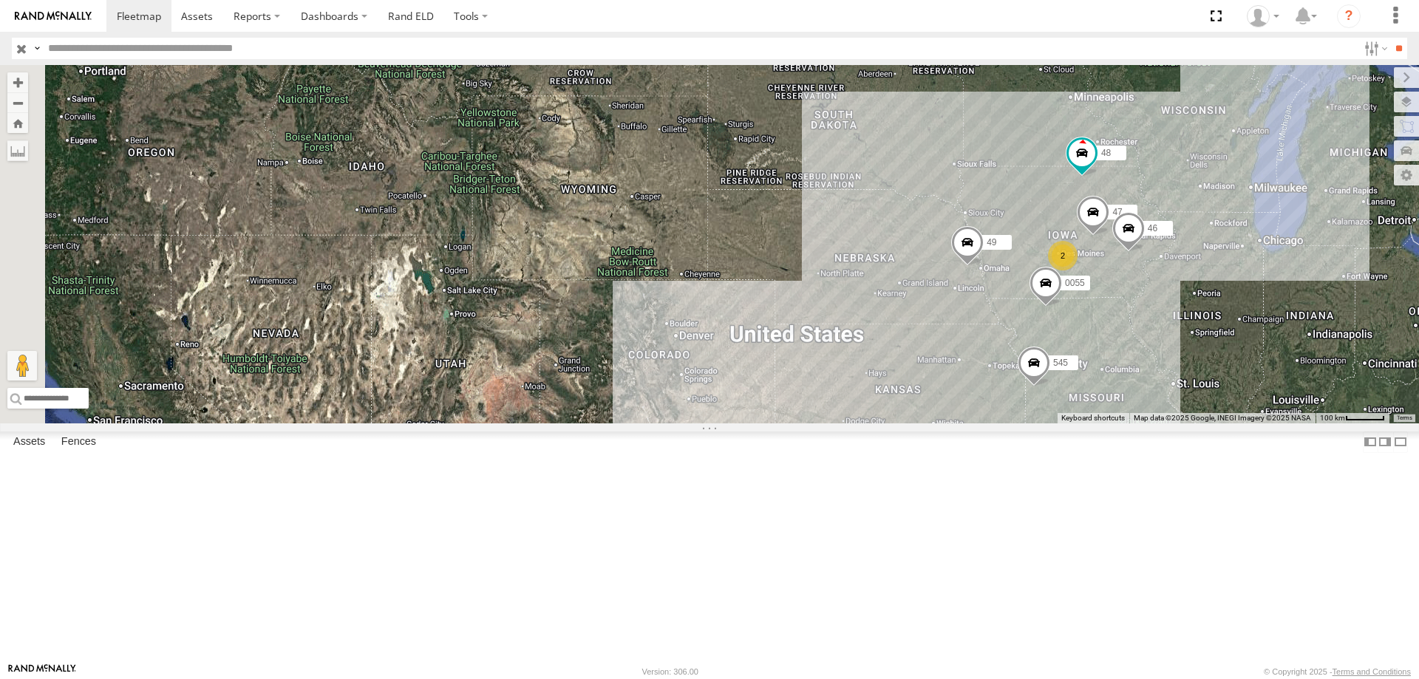
drag, startPoint x: 658, startPoint y: 230, endPoint x: 1134, endPoint y: 225, distance: 476.1
click at [1134, 225] on div "545 0055 48 47 46 49 2" at bounding box center [709, 244] width 1419 height 359
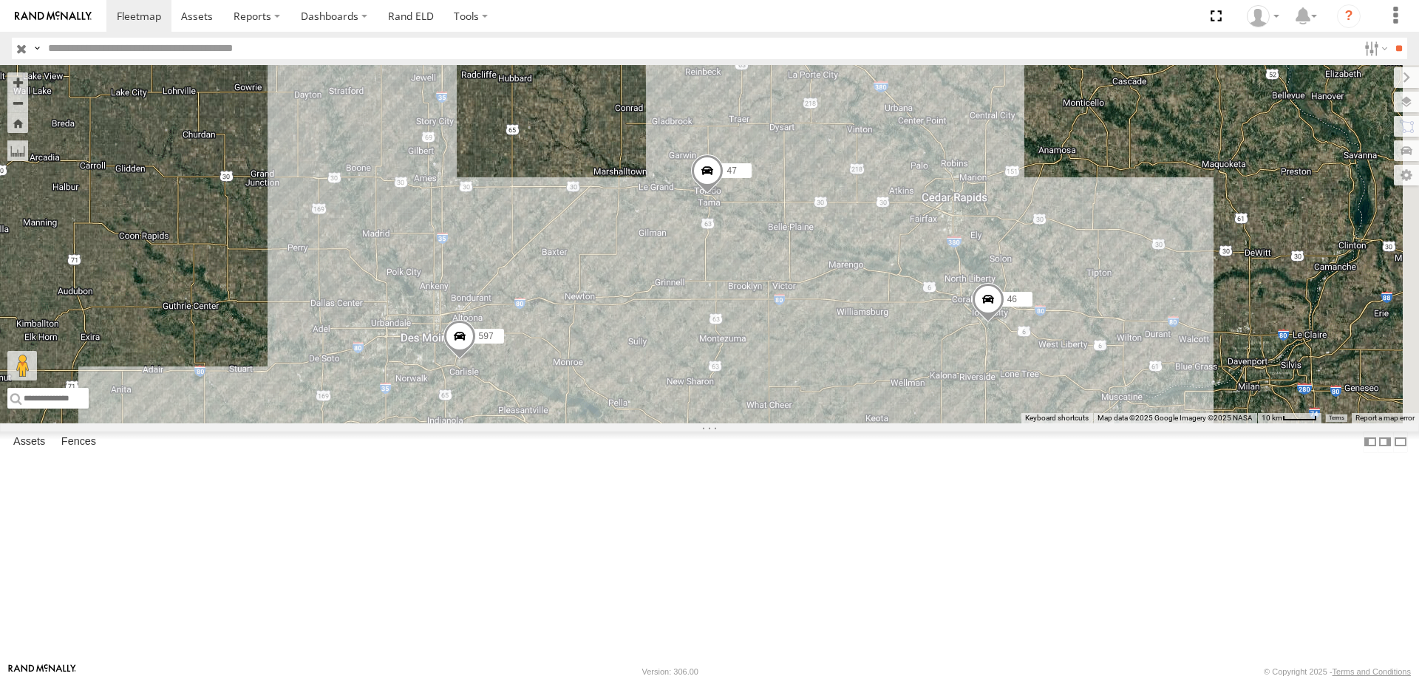
drag, startPoint x: 1031, startPoint y: 255, endPoint x: 891, endPoint y: 512, distance: 292.1
click at [891, 424] on div "545 48 49 0055 47 46 597 587" at bounding box center [709, 244] width 1419 height 359
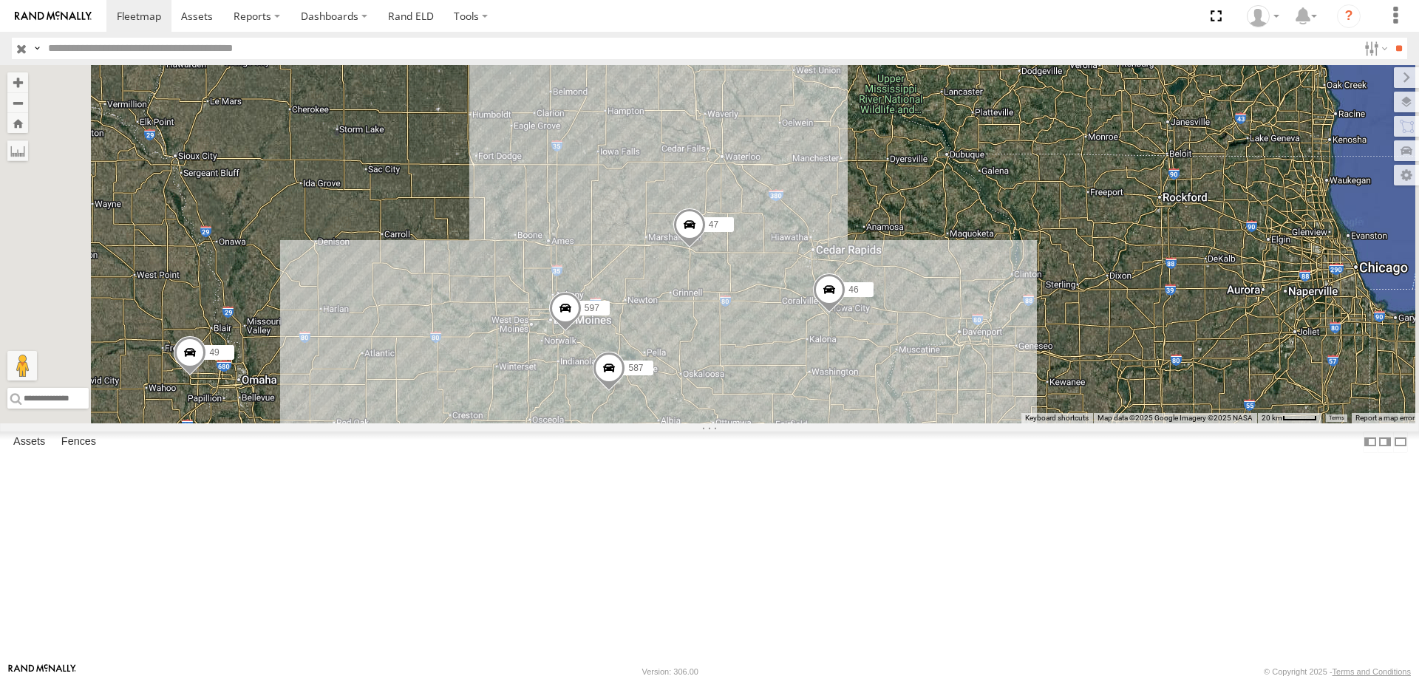
click at [812, 249] on div "0055 48 47 46 49 597 587" at bounding box center [709, 244] width 1419 height 359
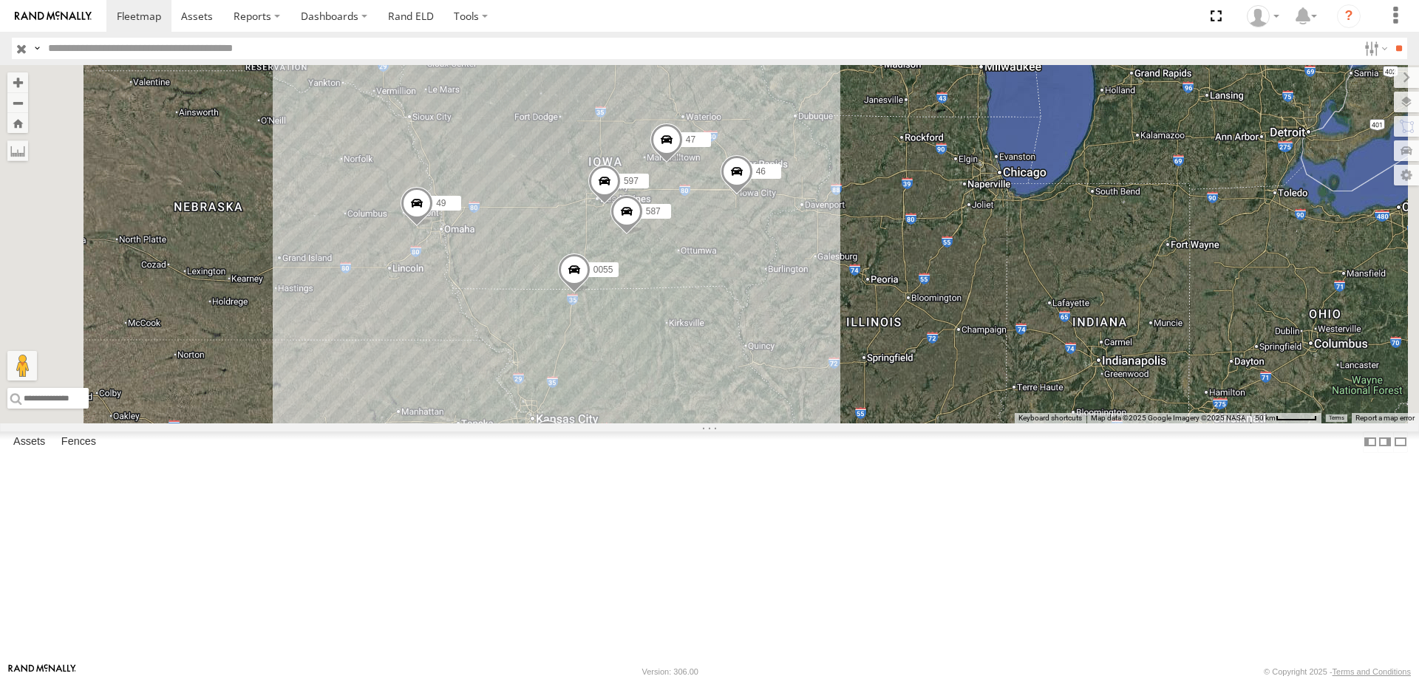
click at [564, 461] on span at bounding box center [547, 441] width 33 height 40
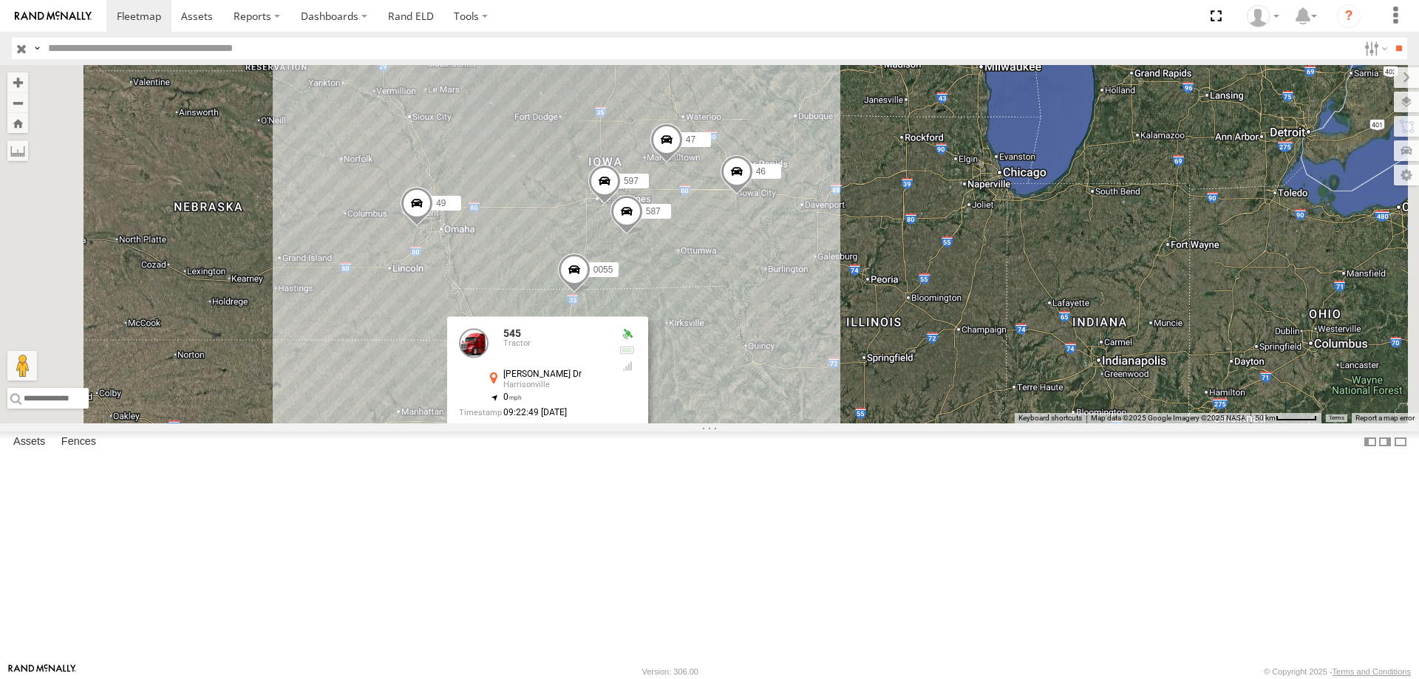
click at [912, 424] on div "0055 48 47 46 49 597 587 545 545 Tractor [PERSON_NAME][GEOGRAPHIC_DATA][PERSON_…" at bounding box center [709, 244] width 1419 height 359
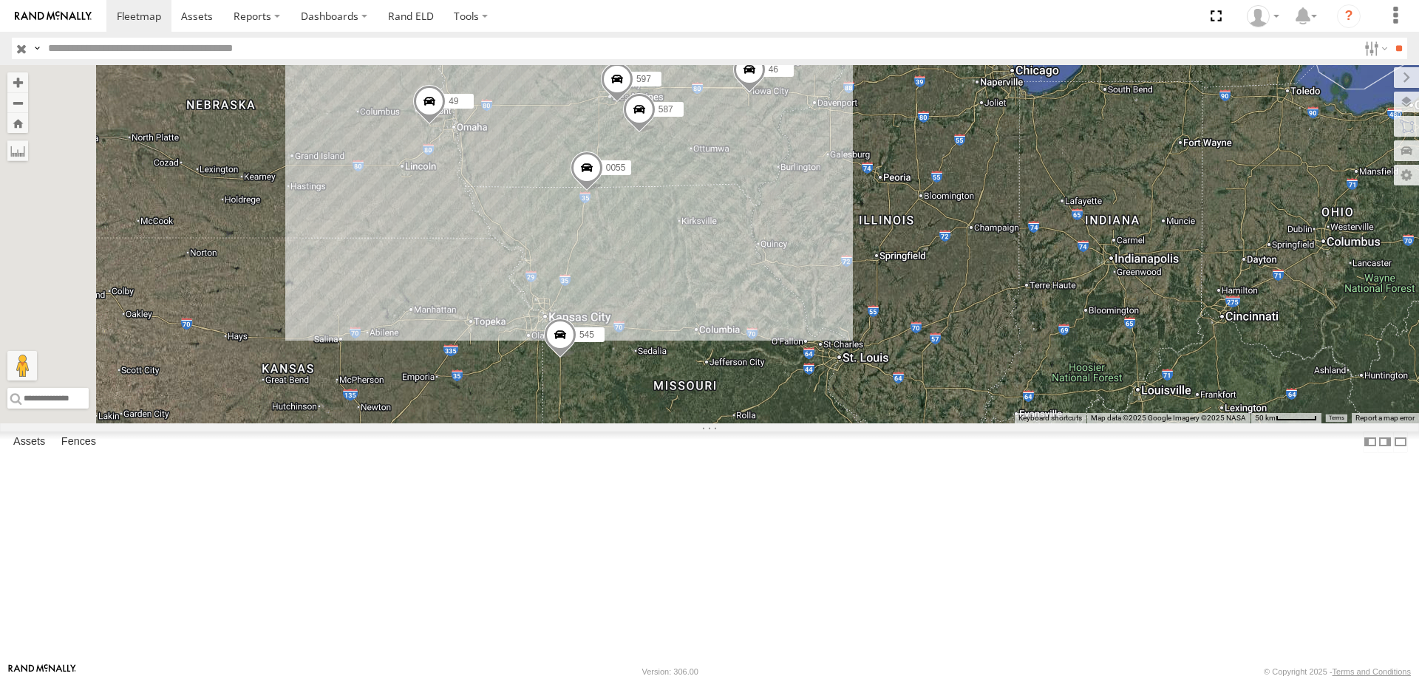
drag, startPoint x: 871, startPoint y: 558, endPoint x: 891, endPoint y: 353, distance: 206.5
click at [891, 353] on div "0055 48 47 46 49 597 587 545" at bounding box center [709, 244] width 1419 height 359
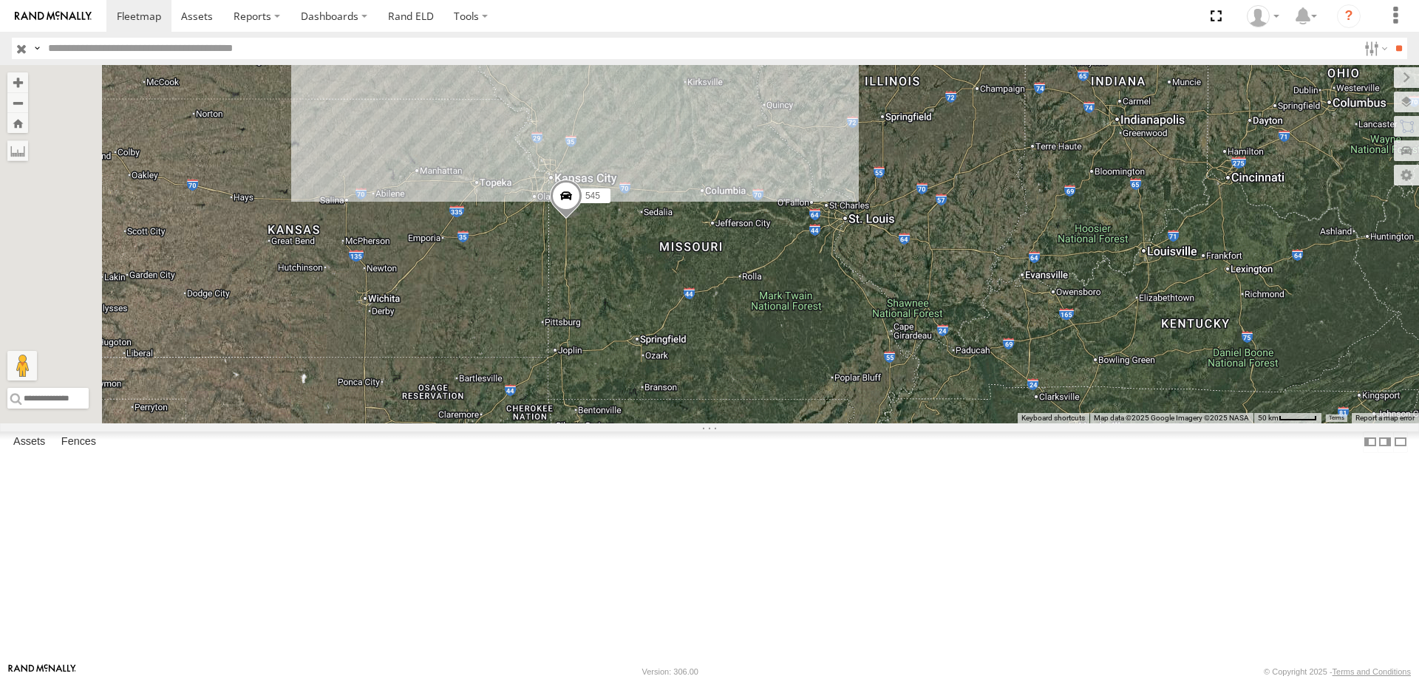
drag, startPoint x: 918, startPoint y: 277, endPoint x: 900, endPoint y: 489, distance: 212.9
click at [900, 424] on div "0055 48 47 46 49 597 587 545" at bounding box center [709, 244] width 1419 height 359
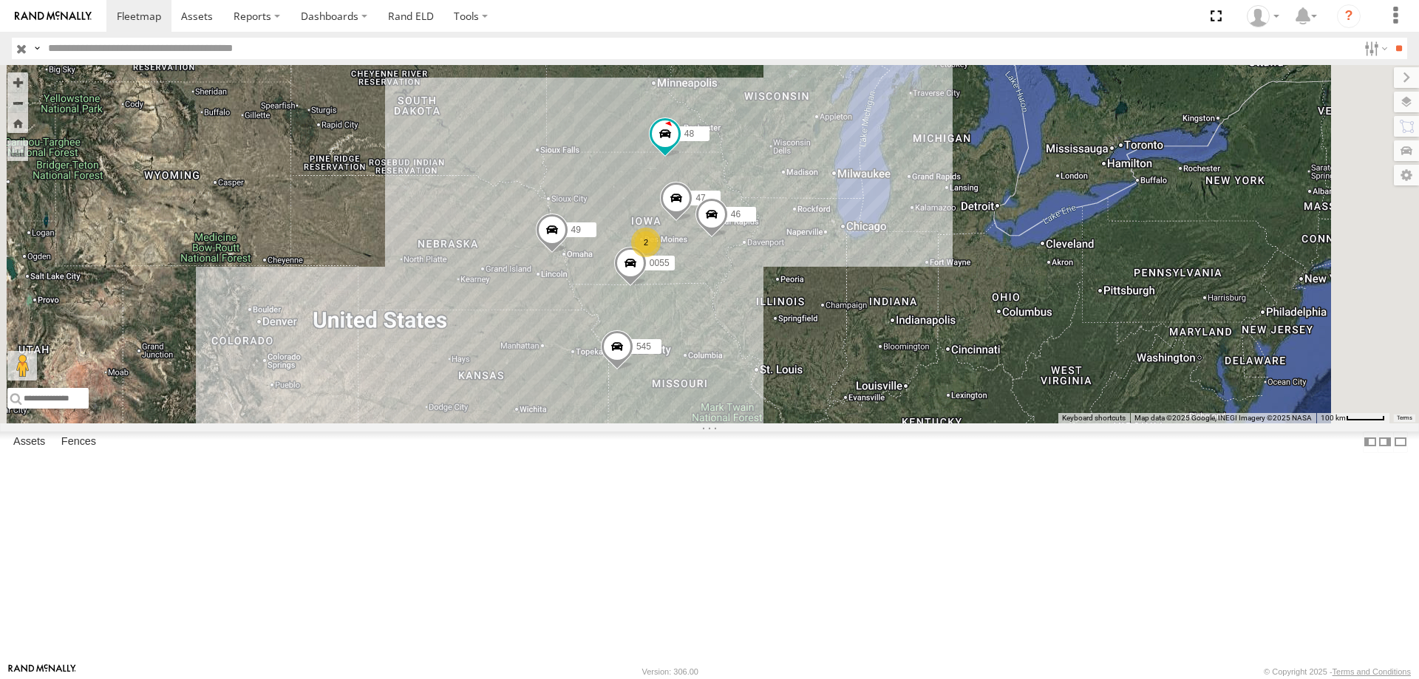
drag, startPoint x: 914, startPoint y: 401, endPoint x: 893, endPoint y: 466, distance: 68.3
click at [893, 424] on div "0055 48 47 46 49 545 2" at bounding box center [709, 244] width 1419 height 359
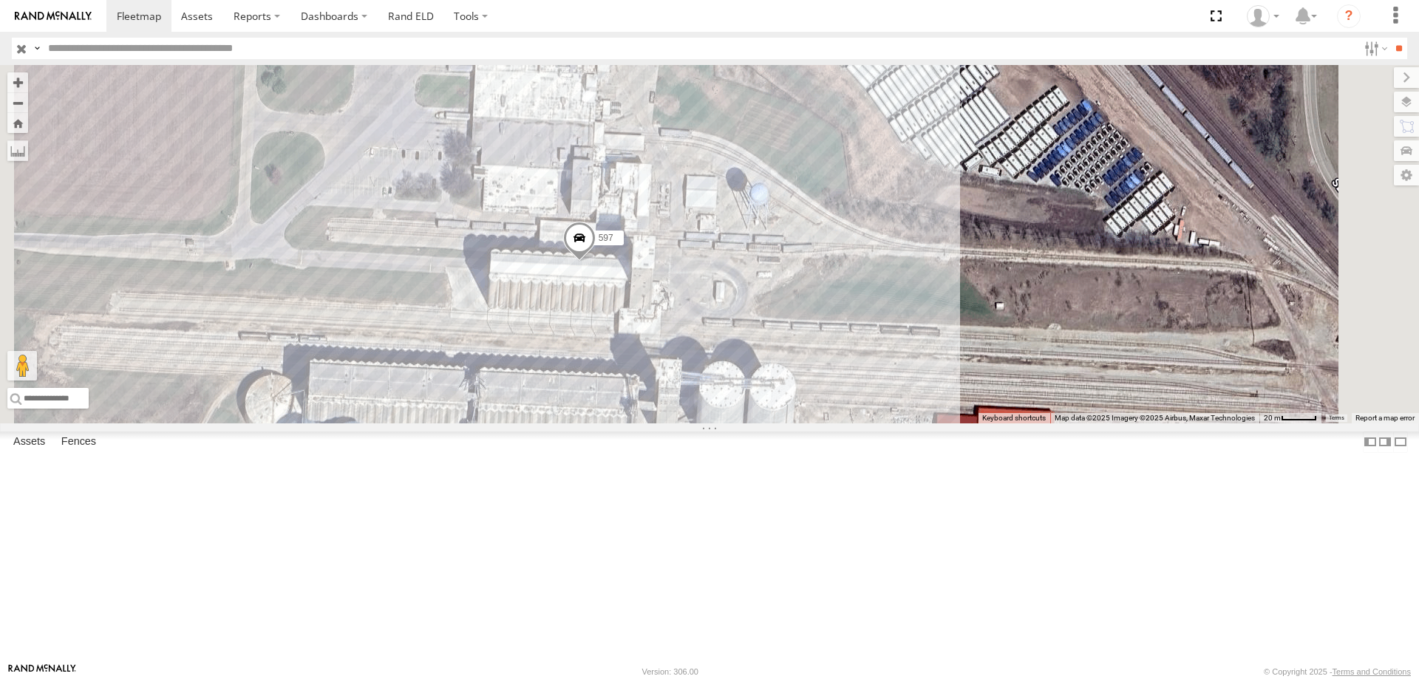
click at [596, 262] on span at bounding box center [579, 242] width 33 height 40
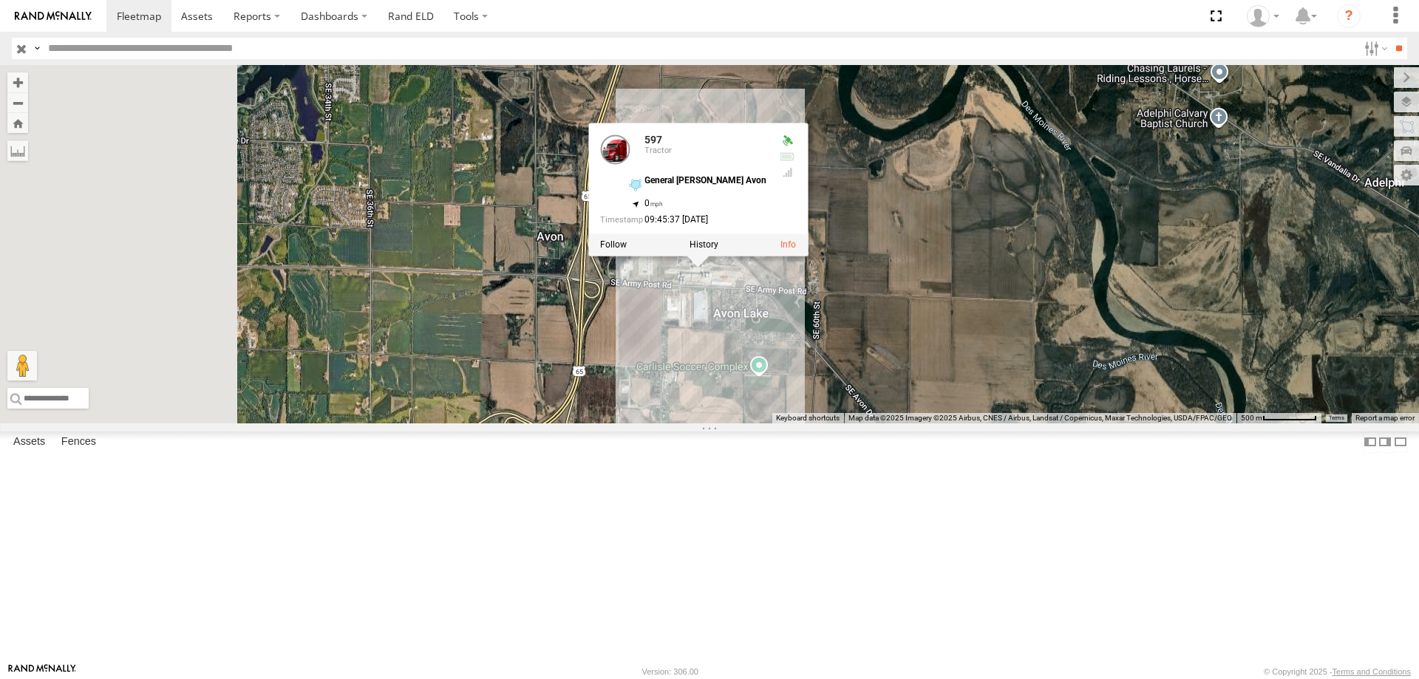
drag, startPoint x: 640, startPoint y: 409, endPoint x: 809, endPoint y: 455, distance: 175.4
click at [809, 424] on div "545 0055 48 47 46 49 597 587 597 Tractor General [PERSON_NAME] Avon 41.52598 , …" at bounding box center [709, 244] width 1419 height 359
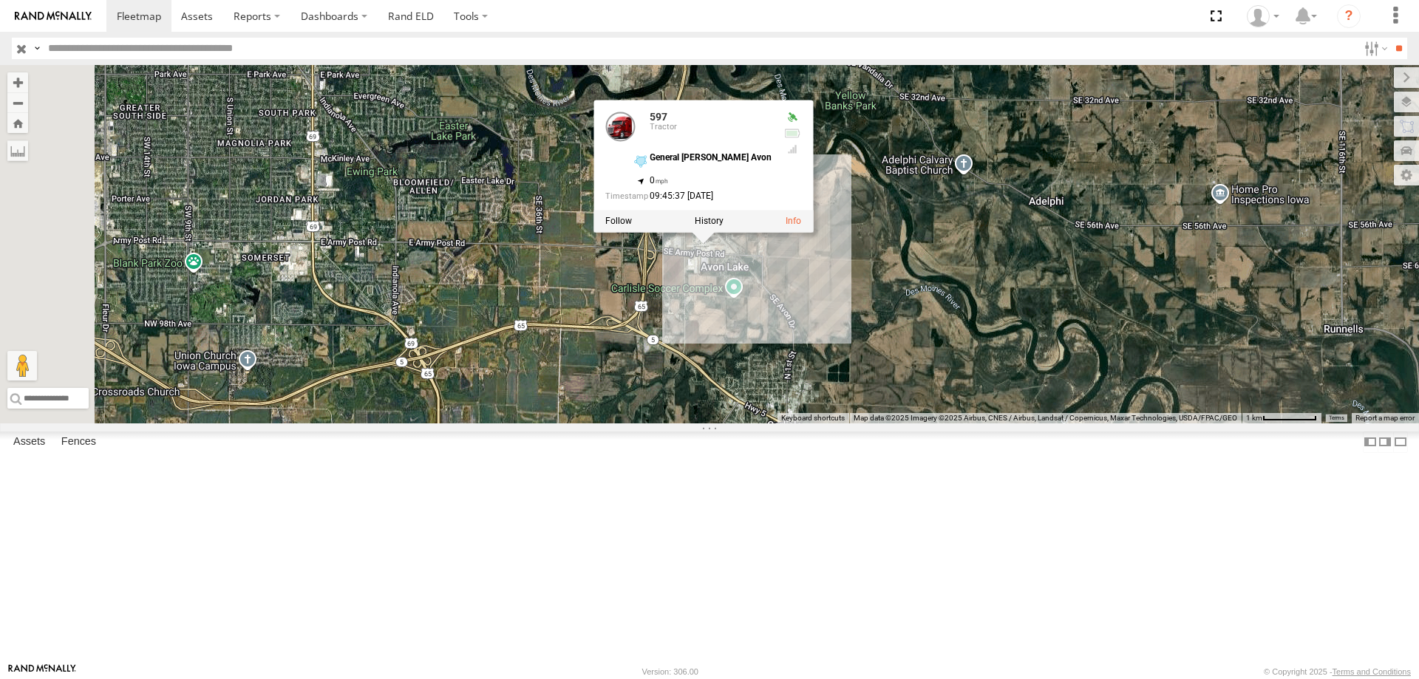
drag, startPoint x: 987, startPoint y: 424, endPoint x: 939, endPoint y: 442, distance: 51.5
click at [939, 424] on div "545 0055 48 47 46 49 597 587 597 Tractor General [PERSON_NAME] Avon 41.52598 , …" at bounding box center [709, 244] width 1419 height 359
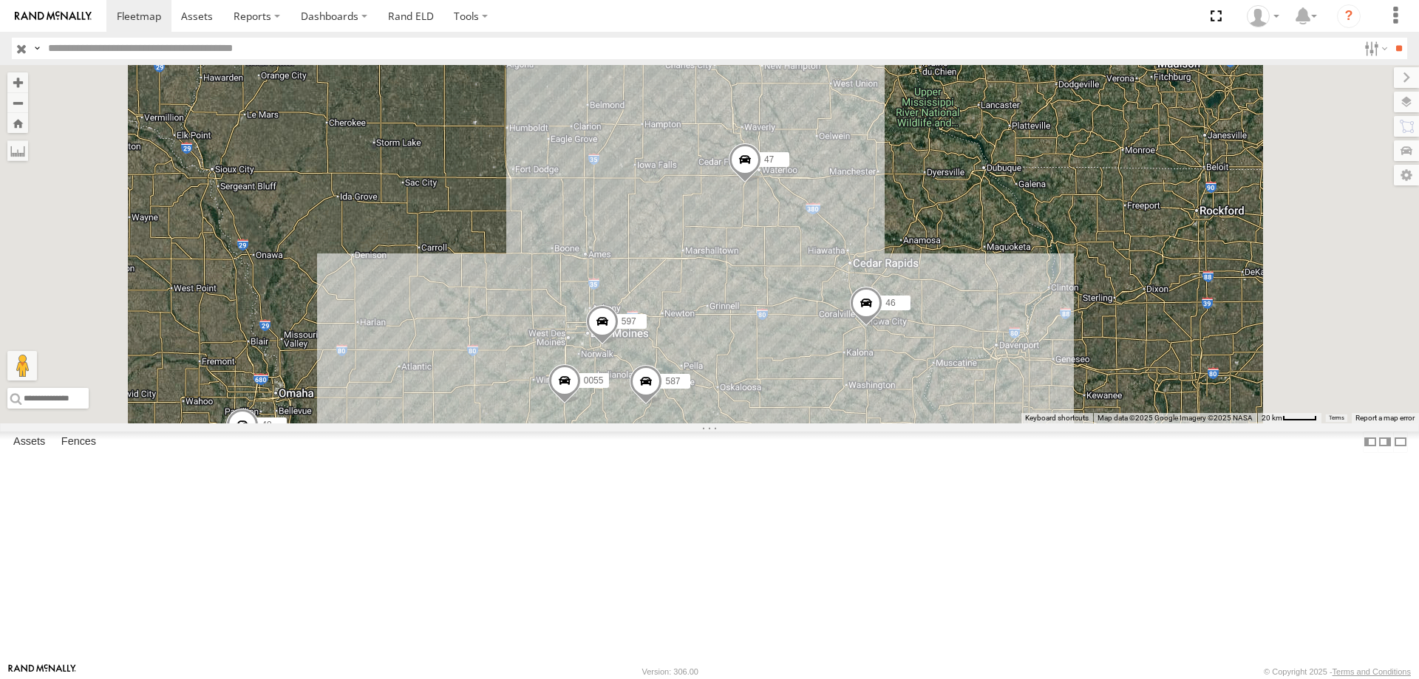
drag, startPoint x: 853, startPoint y: 206, endPoint x: 826, endPoint y: 336, distance: 132.1
click at [826, 336] on div "597 0055 48 47 46 49 587" at bounding box center [709, 244] width 1419 height 359
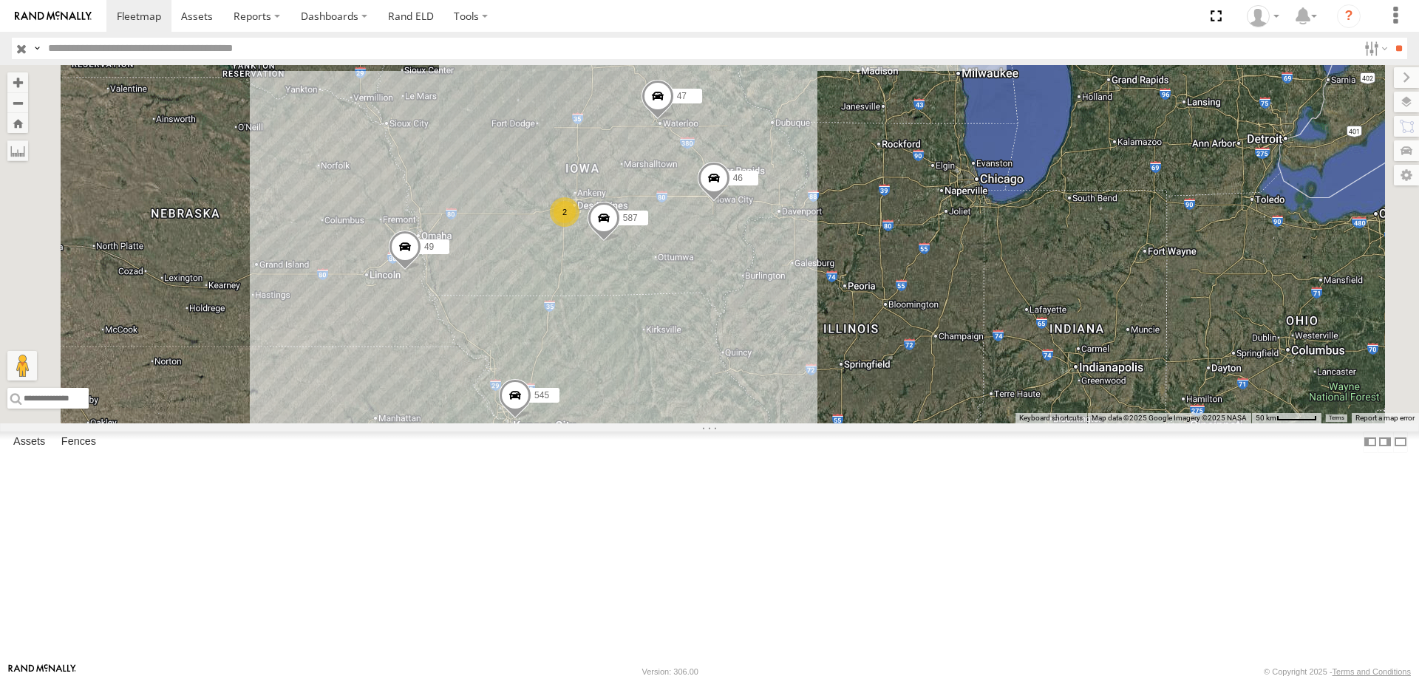
drag, startPoint x: 941, startPoint y: 410, endPoint x: 927, endPoint y: 432, distance: 25.6
click at [927, 424] on div "48 47 46 49 545 2 587" at bounding box center [709, 244] width 1419 height 359
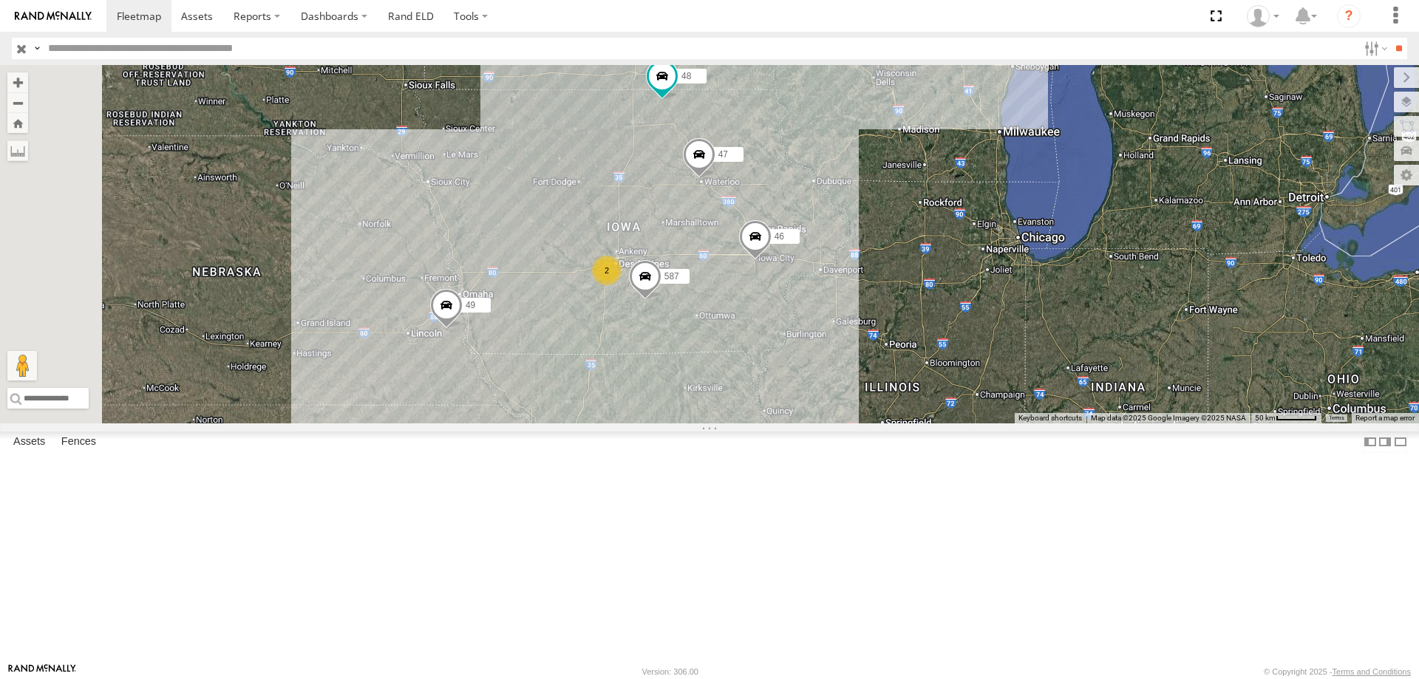
drag, startPoint x: 667, startPoint y: 390, endPoint x: 704, endPoint y: 446, distance: 67.0
click at [704, 424] on div "48 47 46 49 545 2 587" at bounding box center [709, 244] width 1419 height 359
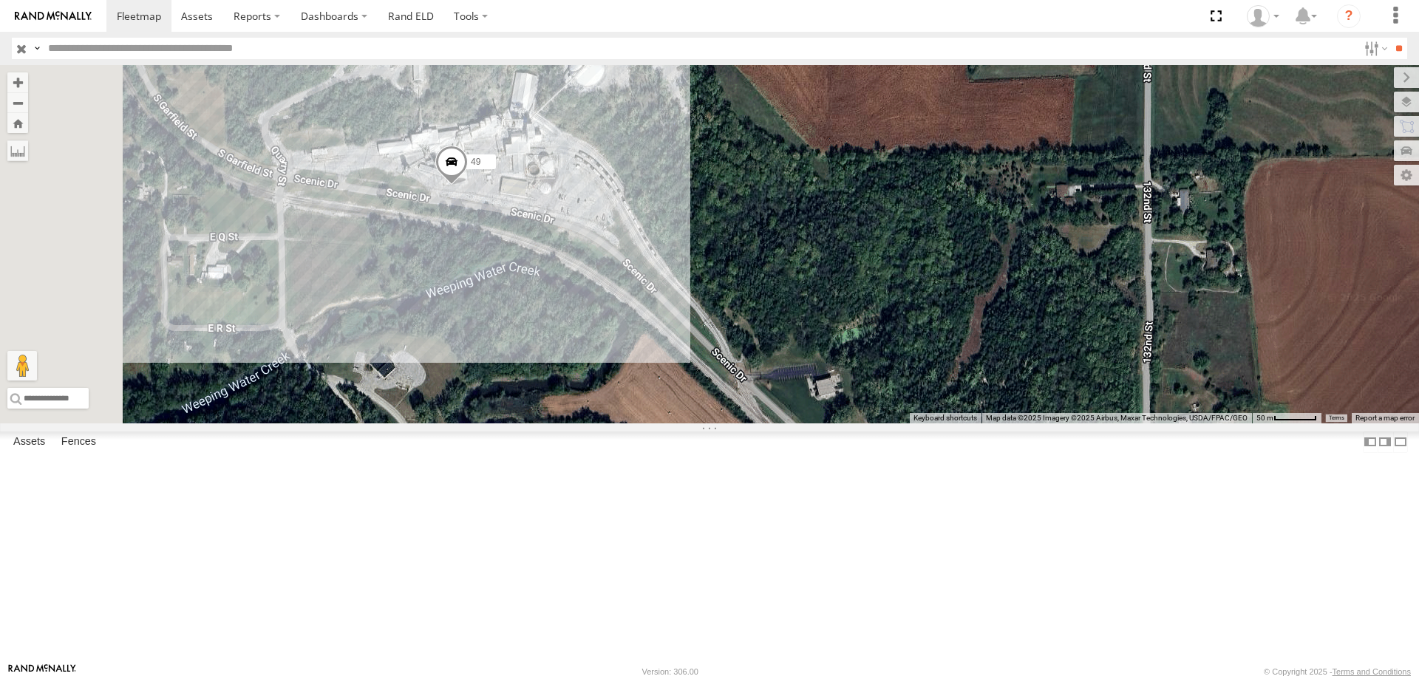
click at [749, 398] on div "46 49 545 47 48" at bounding box center [709, 244] width 1419 height 359
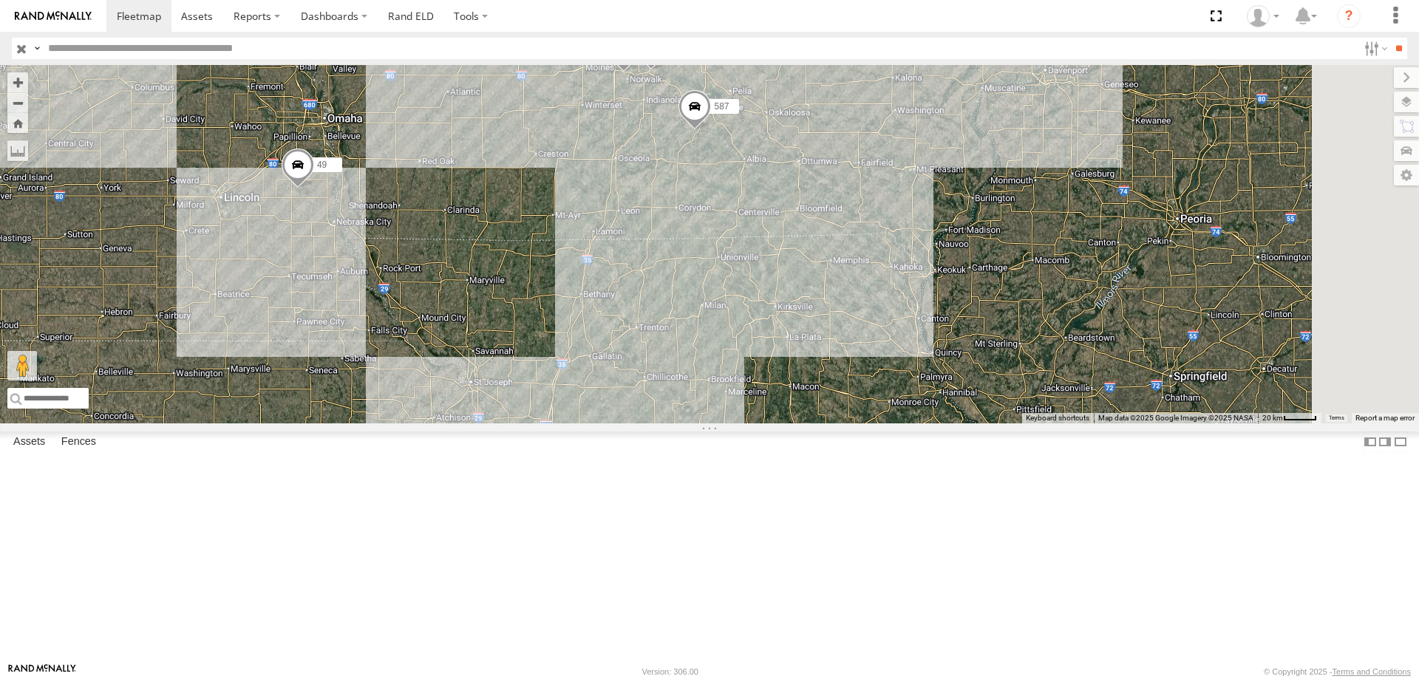
drag, startPoint x: 866, startPoint y: 361, endPoint x: 805, endPoint y: 356, distance: 61.5
click at [805, 356] on div "49 0055 597 545 46 587" at bounding box center [709, 244] width 1419 height 359
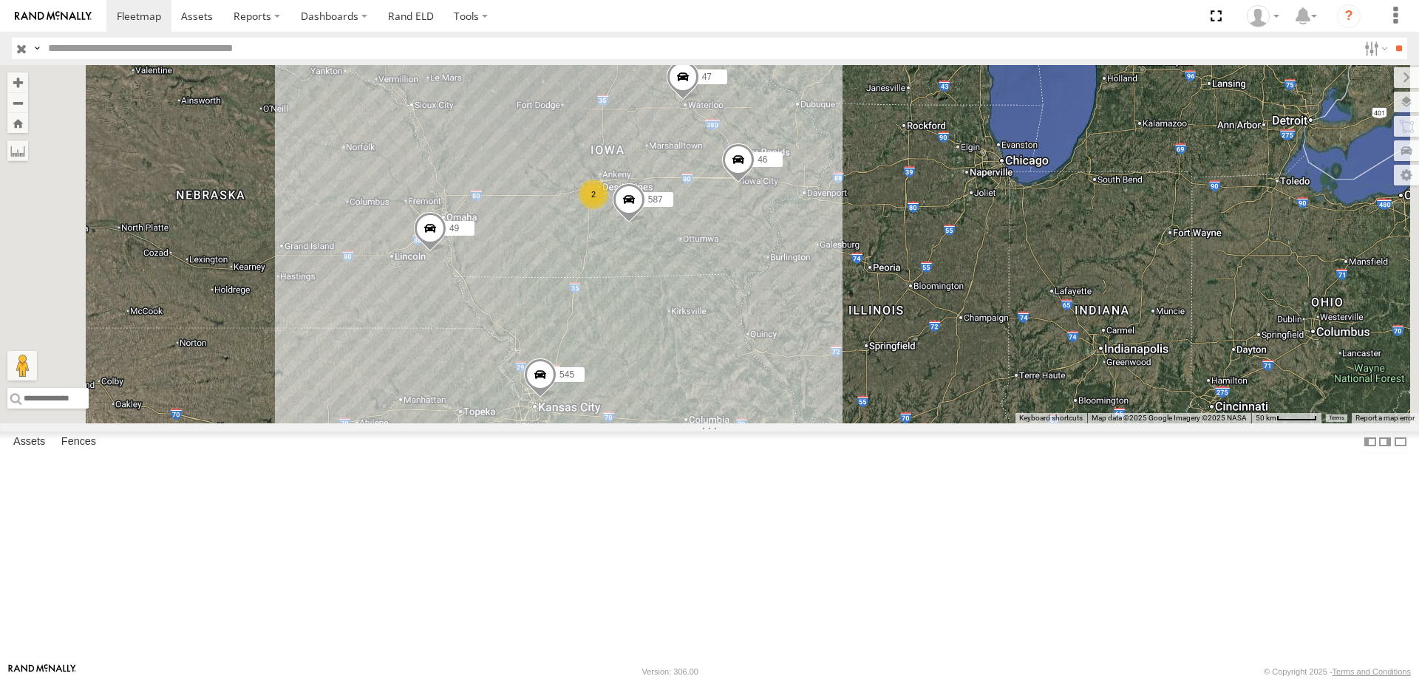
drag, startPoint x: 868, startPoint y: 220, endPoint x: 843, endPoint y: 276, distance: 60.6
click at [843, 276] on div "49 545 47 46 587 2 48" at bounding box center [709, 244] width 1419 height 359
